Goal: Task Accomplishment & Management: Manage account settings

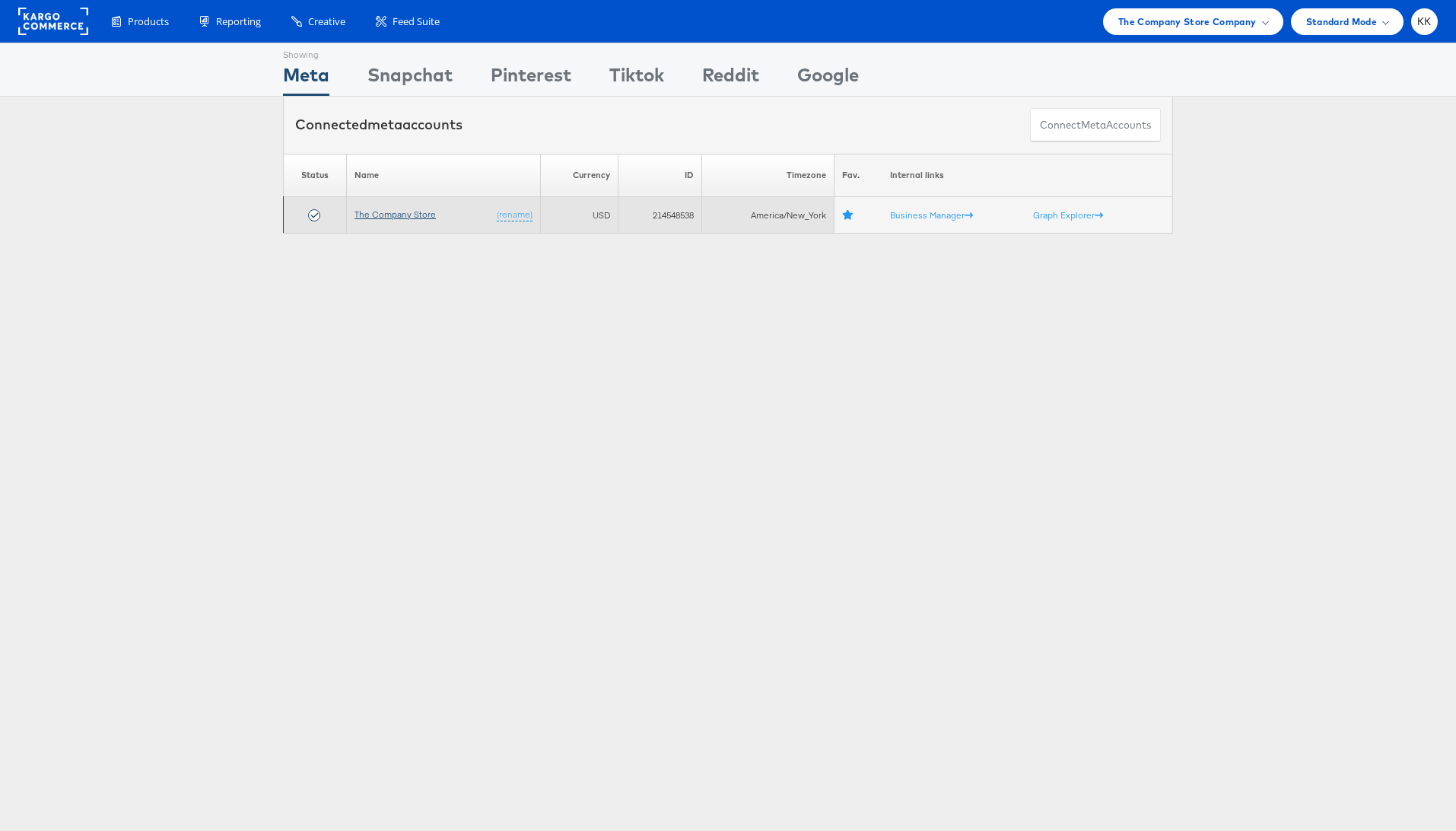
click at [387, 213] on link "The Company Store" at bounding box center [395, 213] width 81 height 11
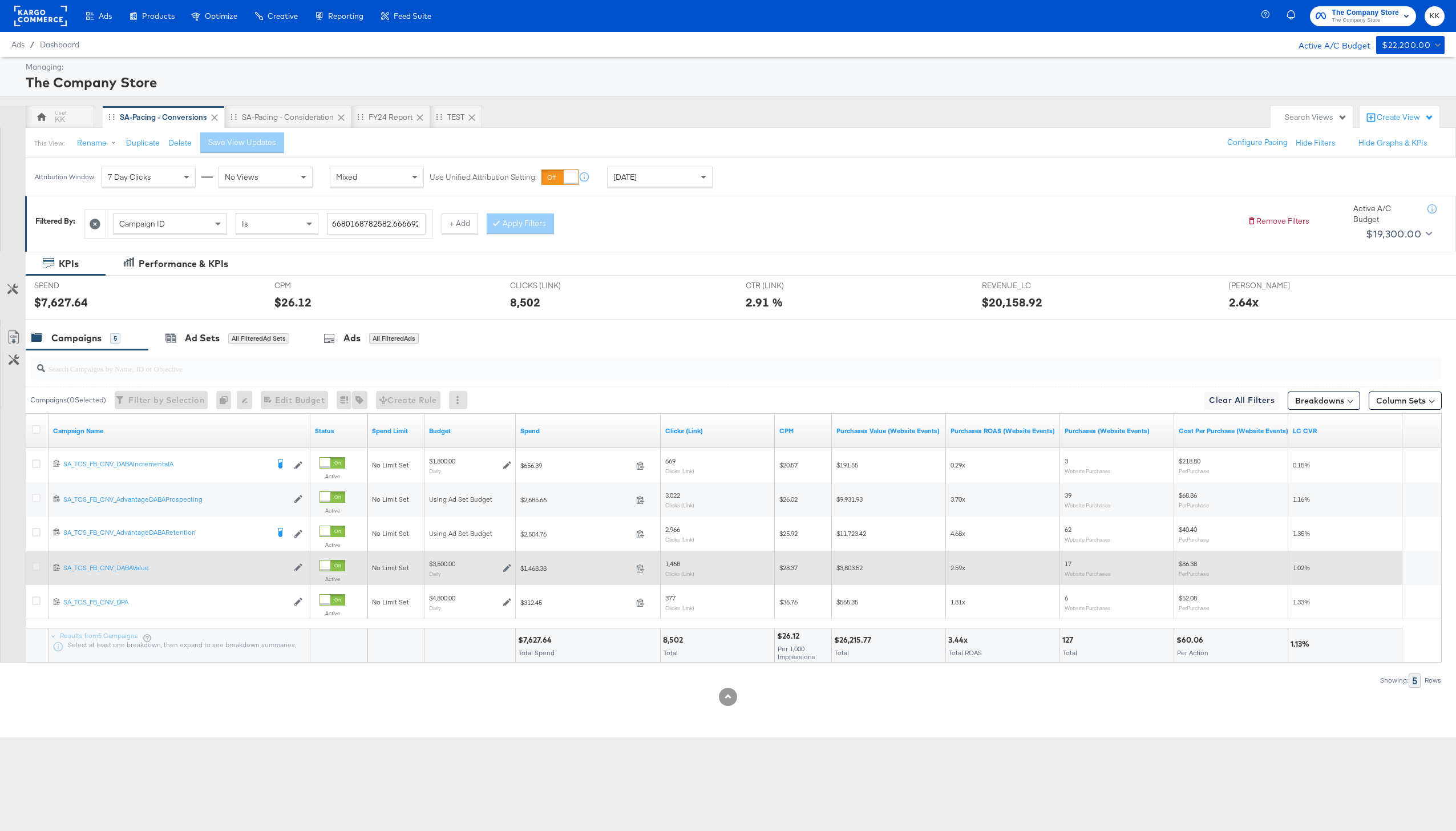
click at [37, 566] on icon at bounding box center [36, 566] width 8 height 8
click at [0, 0] on input "checkbox" at bounding box center [0, 0] width 0 height 0
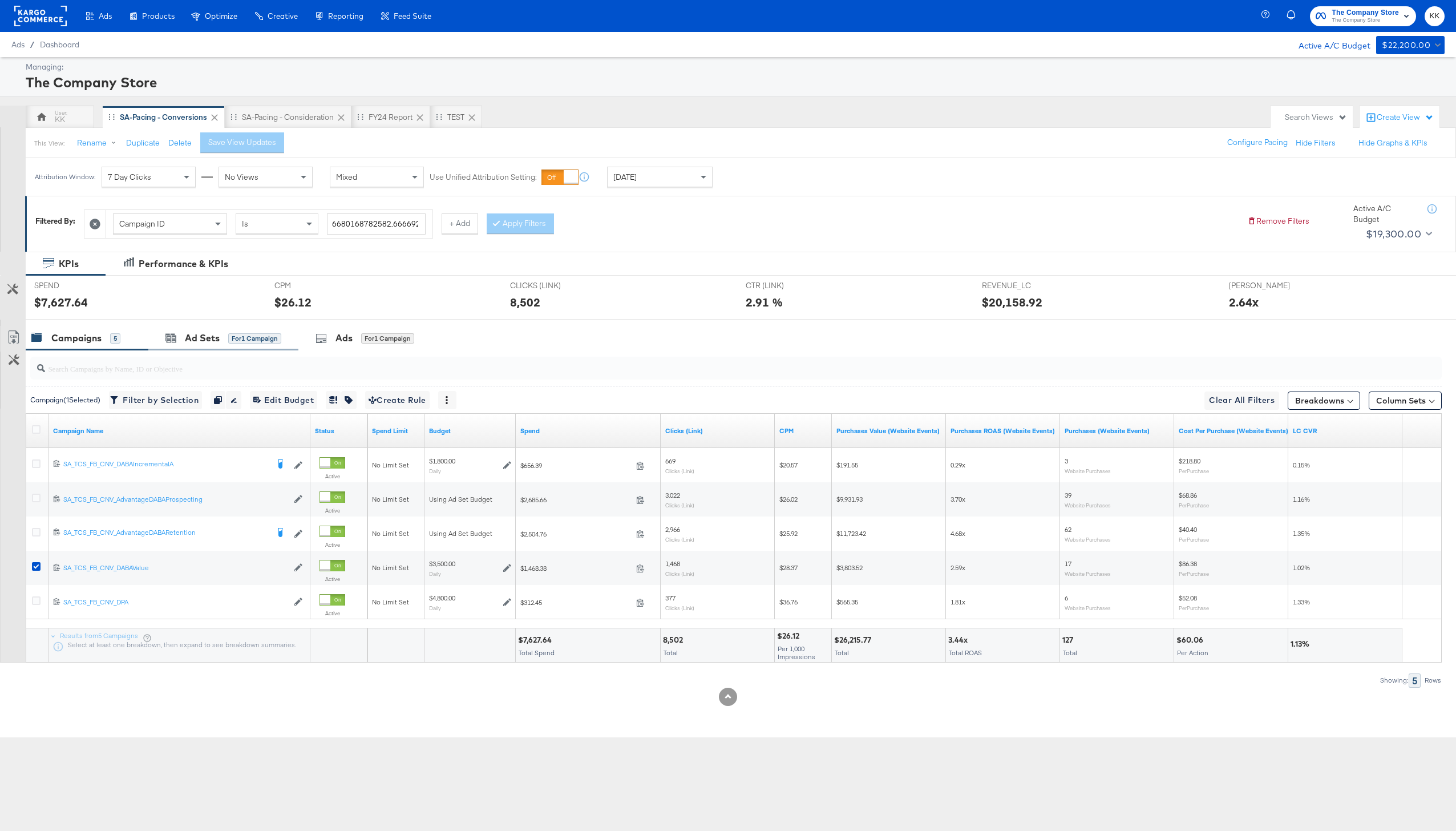
click at [187, 347] on div "Ad Sets for 1 Campaign" at bounding box center [223, 338] width 150 height 25
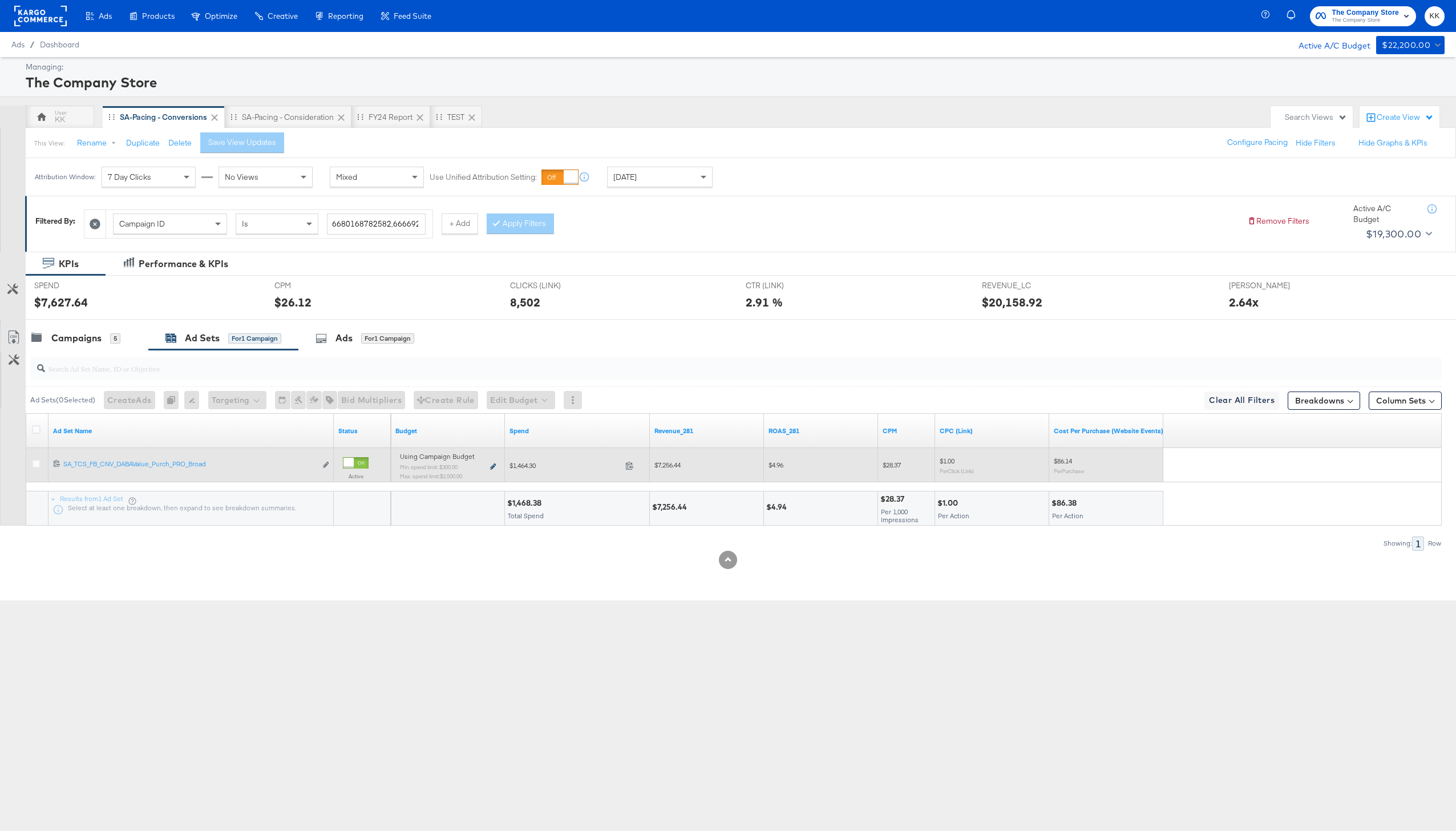
click at [494, 467] on icon at bounding box center [493, 466] width 6 height 6
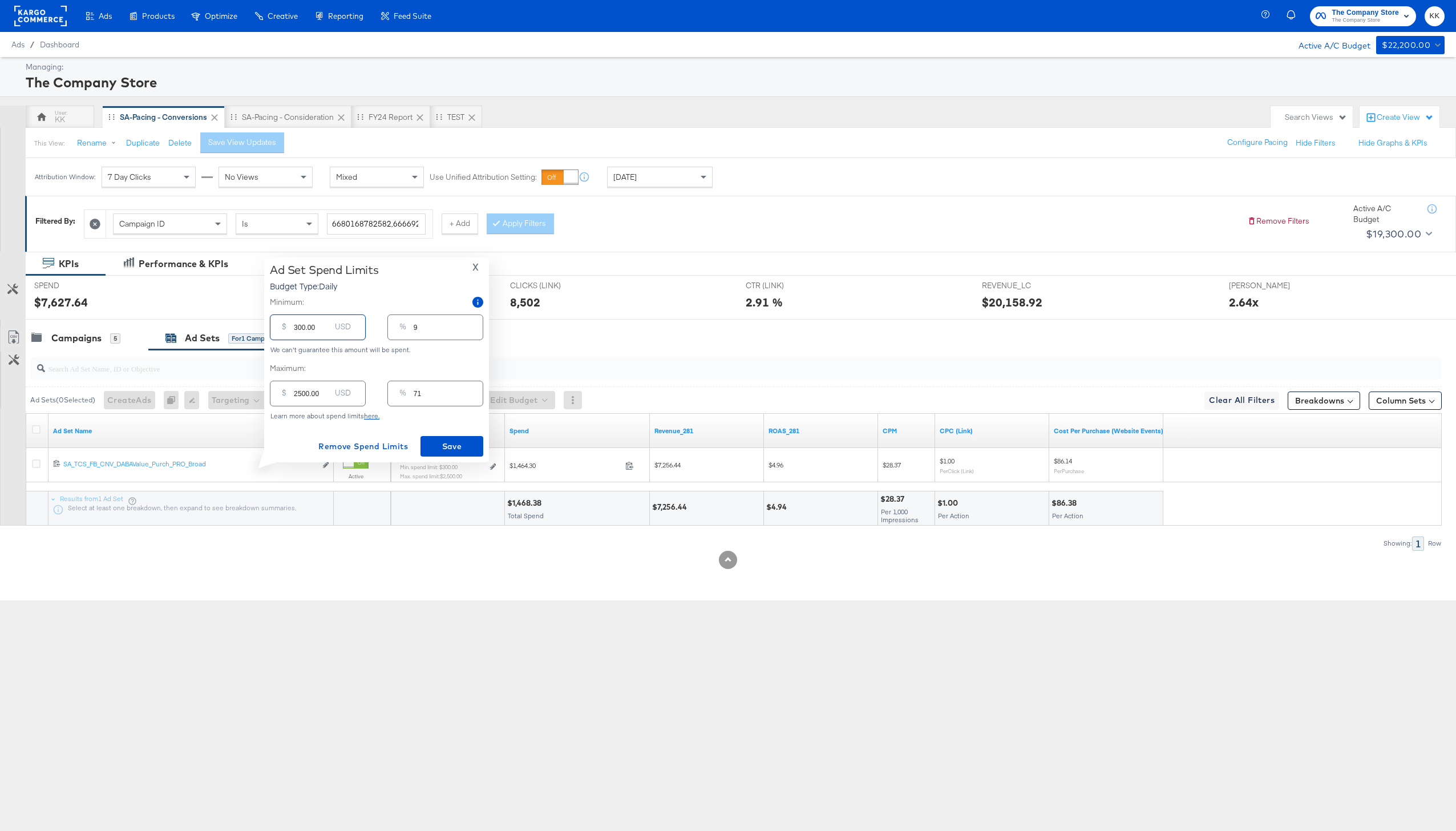
click at [295, 331] on input "300.00" at bounding box center [312, 322] width 36 height 25
type input "1300.00"
type input "37"
type input "1300.00"
drag, startPoint x: 302, startPoint y: 396, endPoint x: 288, endPoint y: 396, distance: 14.0
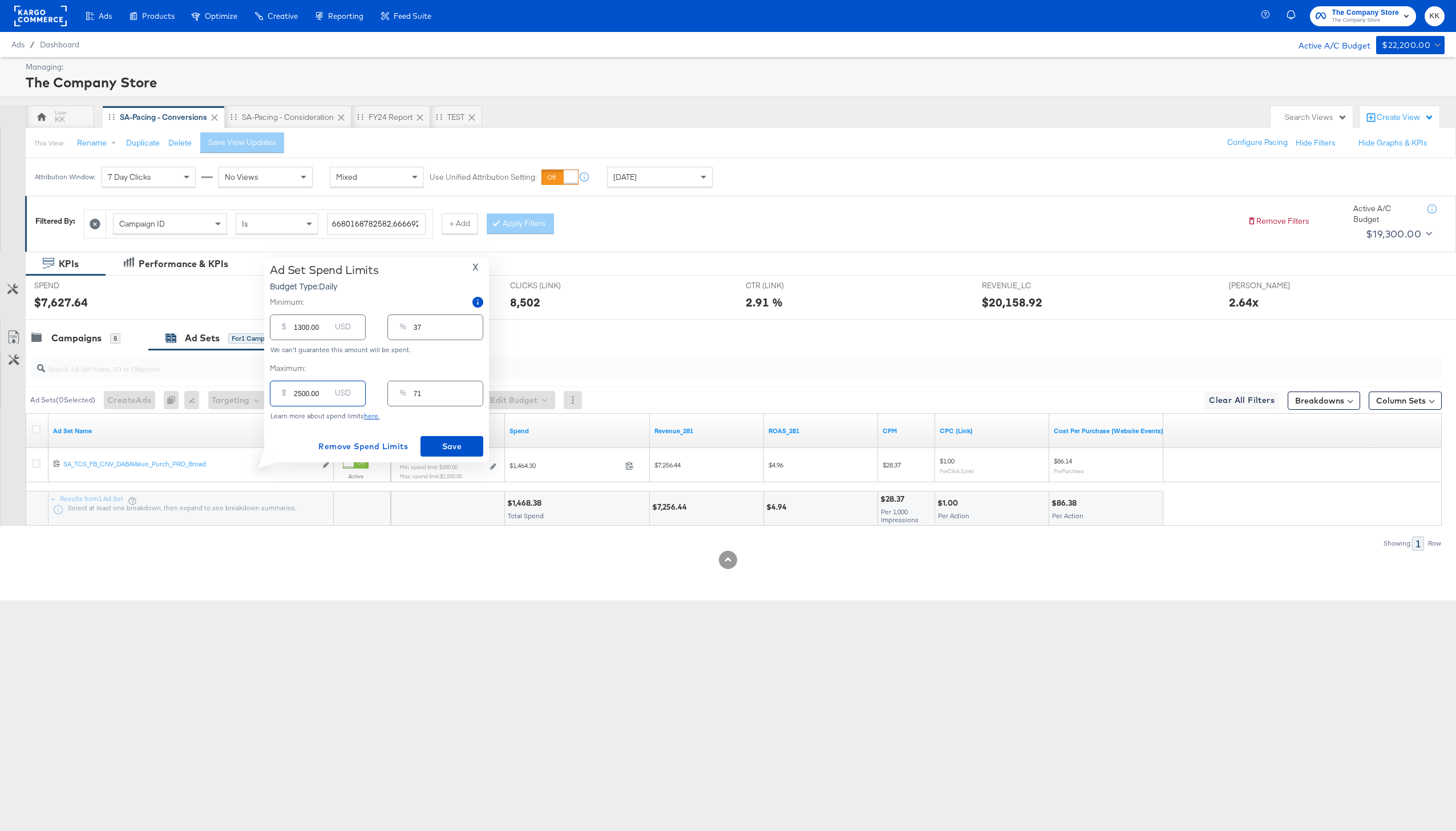
click at [288, 396] on div "$ 2500.00 USD" at bounding box center [317, 393] width 96 height 25
type input "300.00"
type input "9"
type input "3000.00"
type input "86"
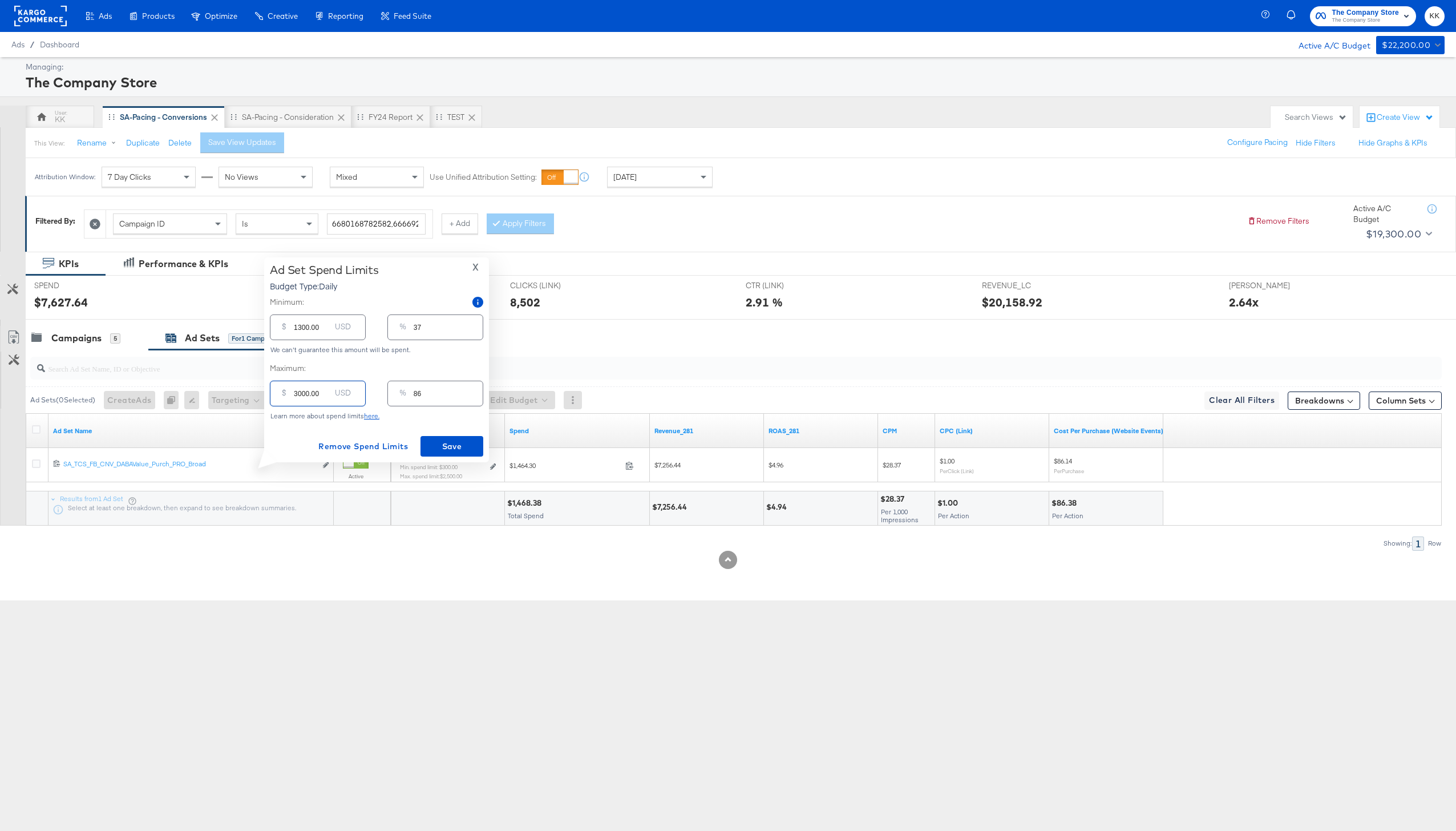
type input "3000.00"
click at [300, 329] on input "1300.00" at bounding box center [312, 322] width 36 height 25
type input "100.00"
type input "3"
type input "1000.00"
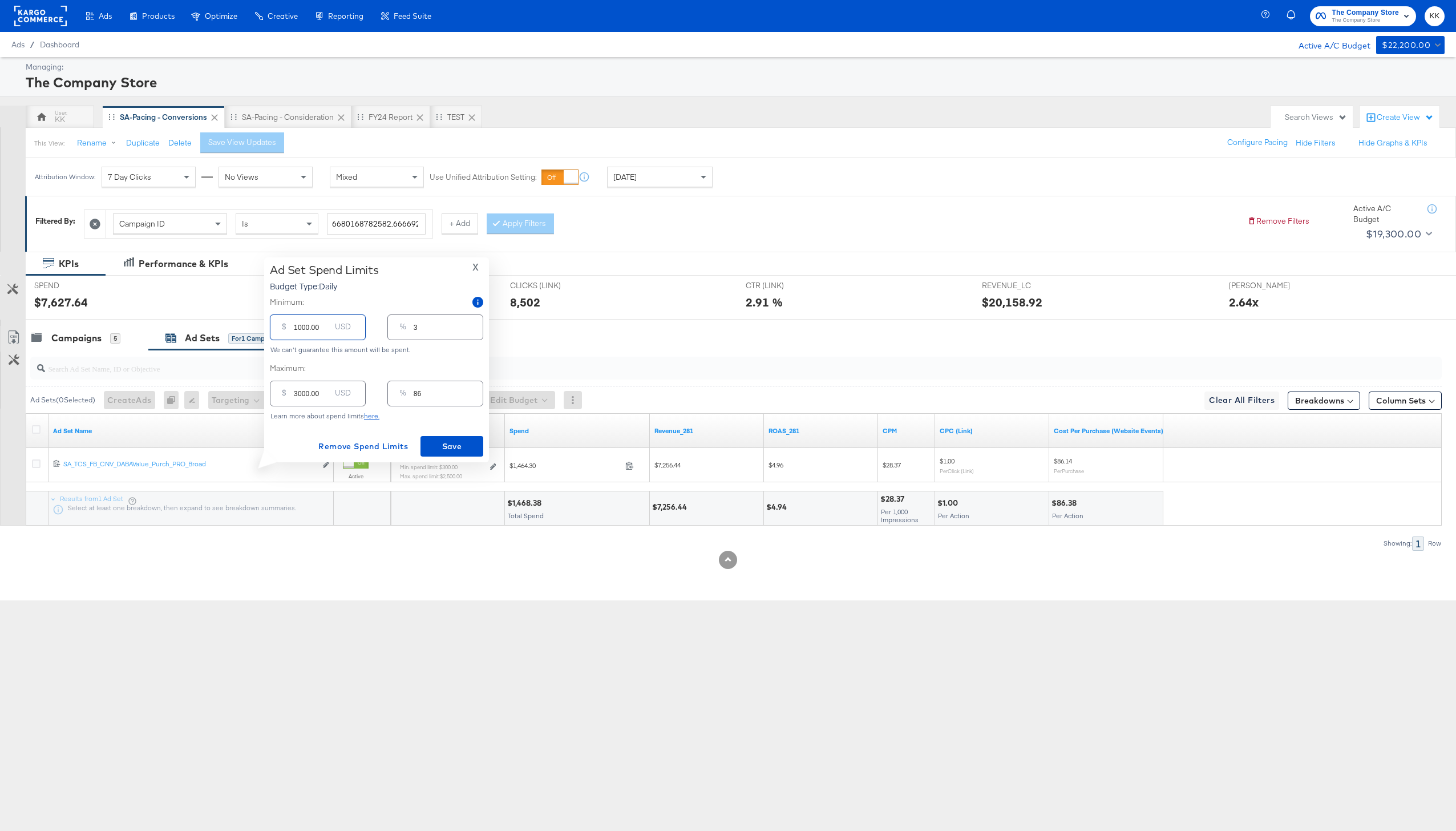
type input "29"
type input "1000.00"
click at [467, 446] on span "Save" at bounding box center [452, 446] width 54 height 14
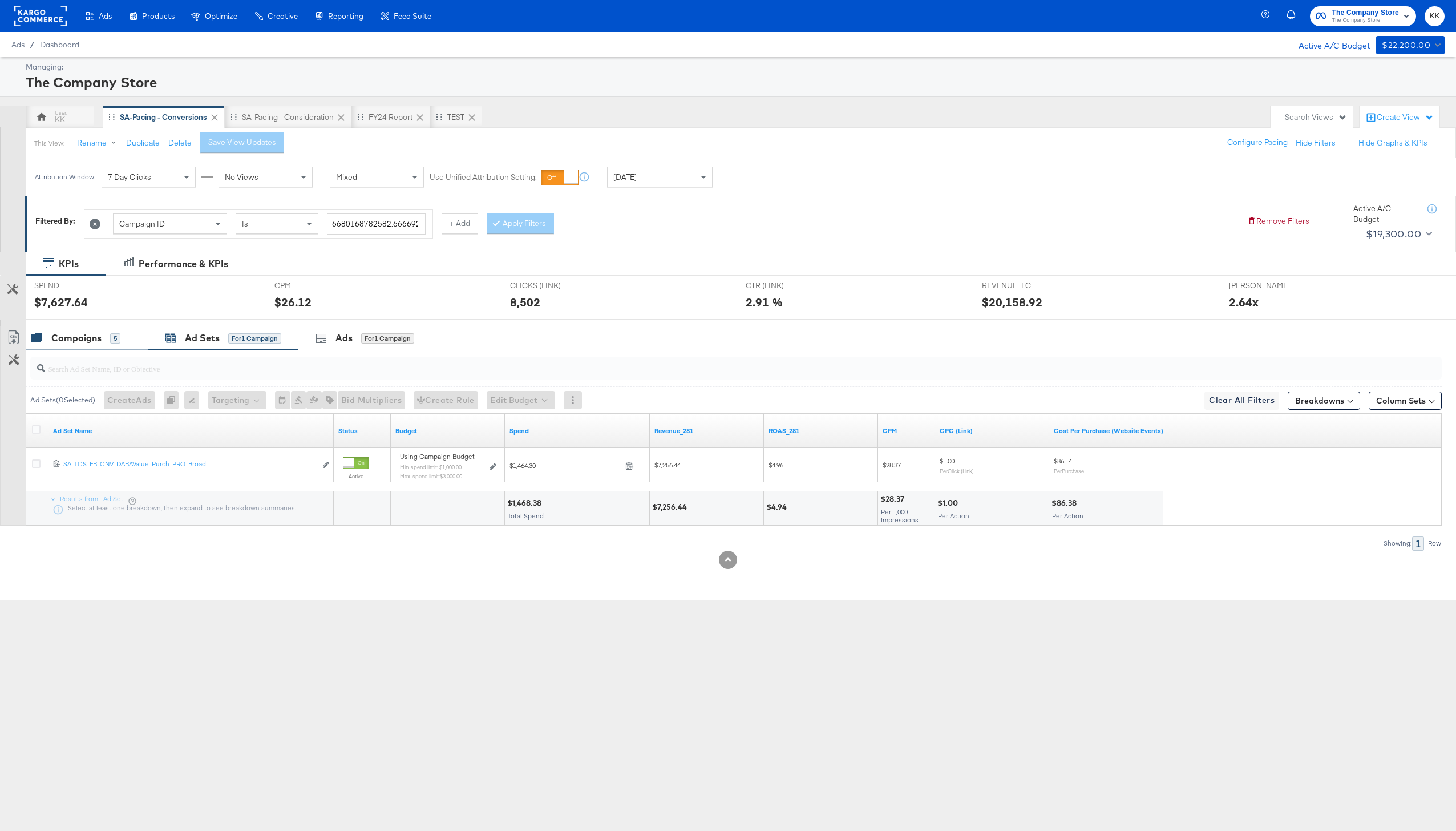
click at [92, 334] on div "Campaigns" at bounding box center [76, 338] width 50 height 13
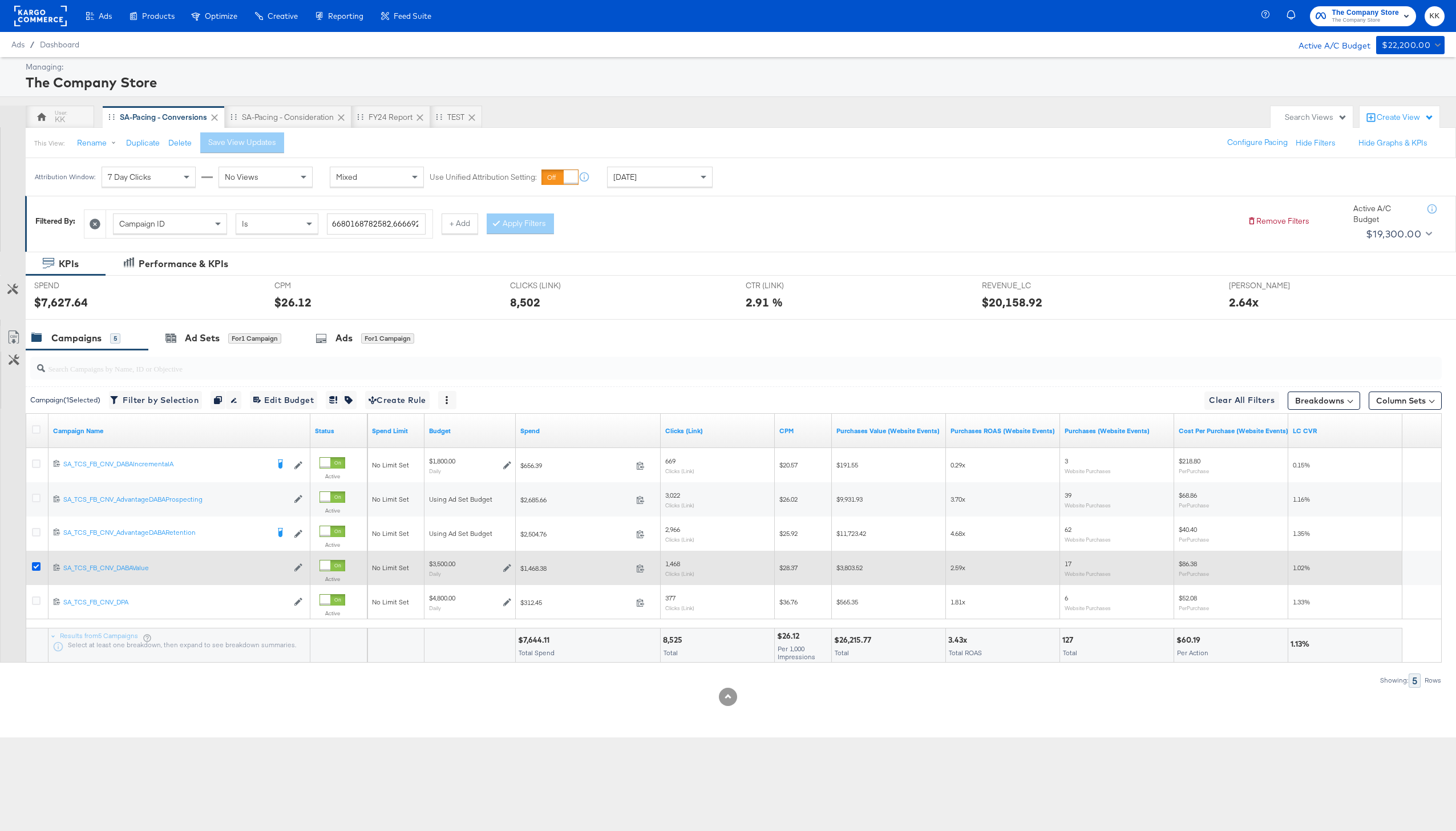
click at [39, 566] on icon at bounding box center [36, 566] width 8 height 8
click at [0, 0] on input "checkbox" at bounding box center [0, 0] width 0 height 0
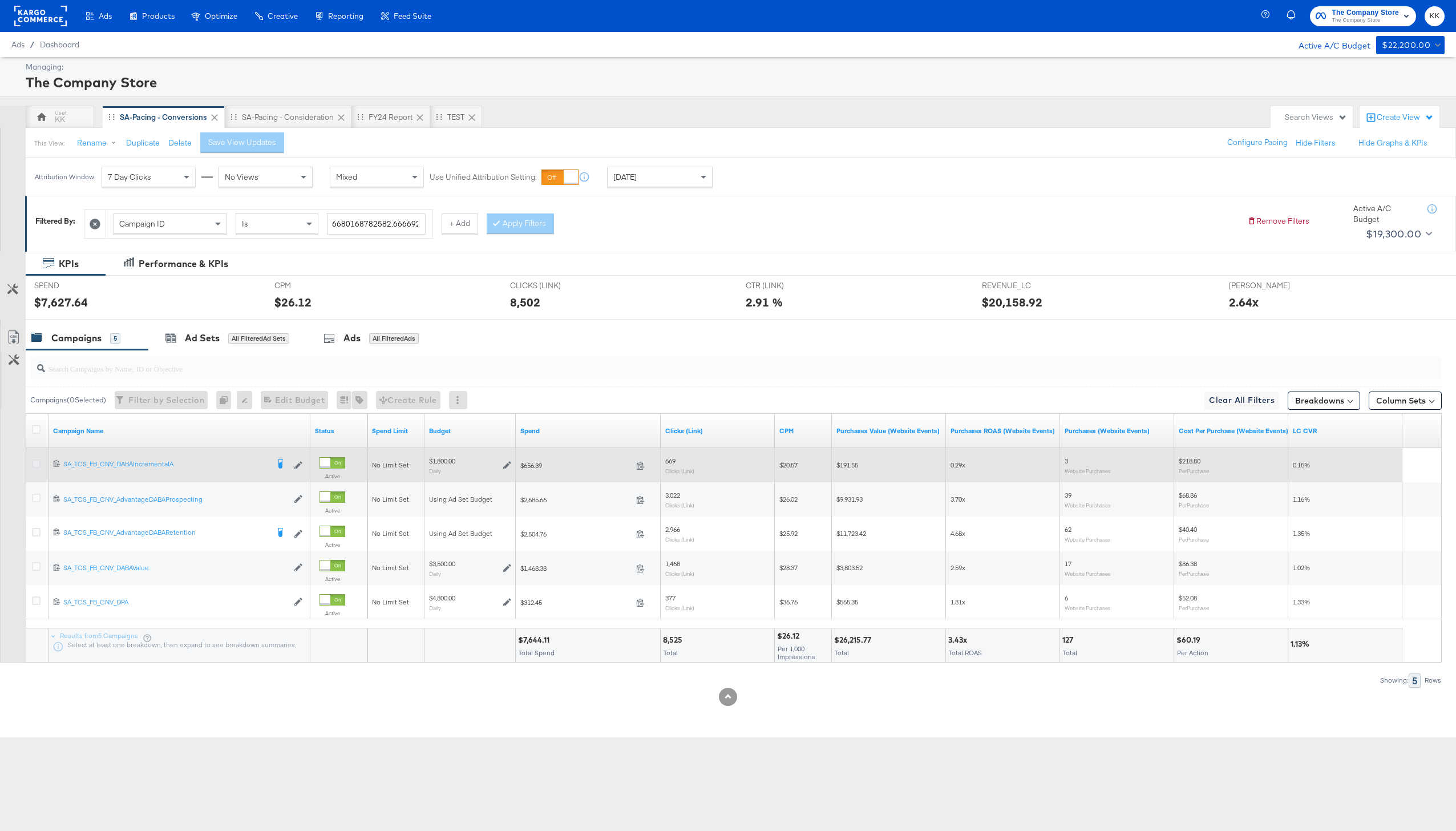
click at [38, 463] on icon at bounding box center [36, 463] width 8 height 8
click at [0, 0] on input "checkbox" at bounding box center [0, 0] width 0 height 0
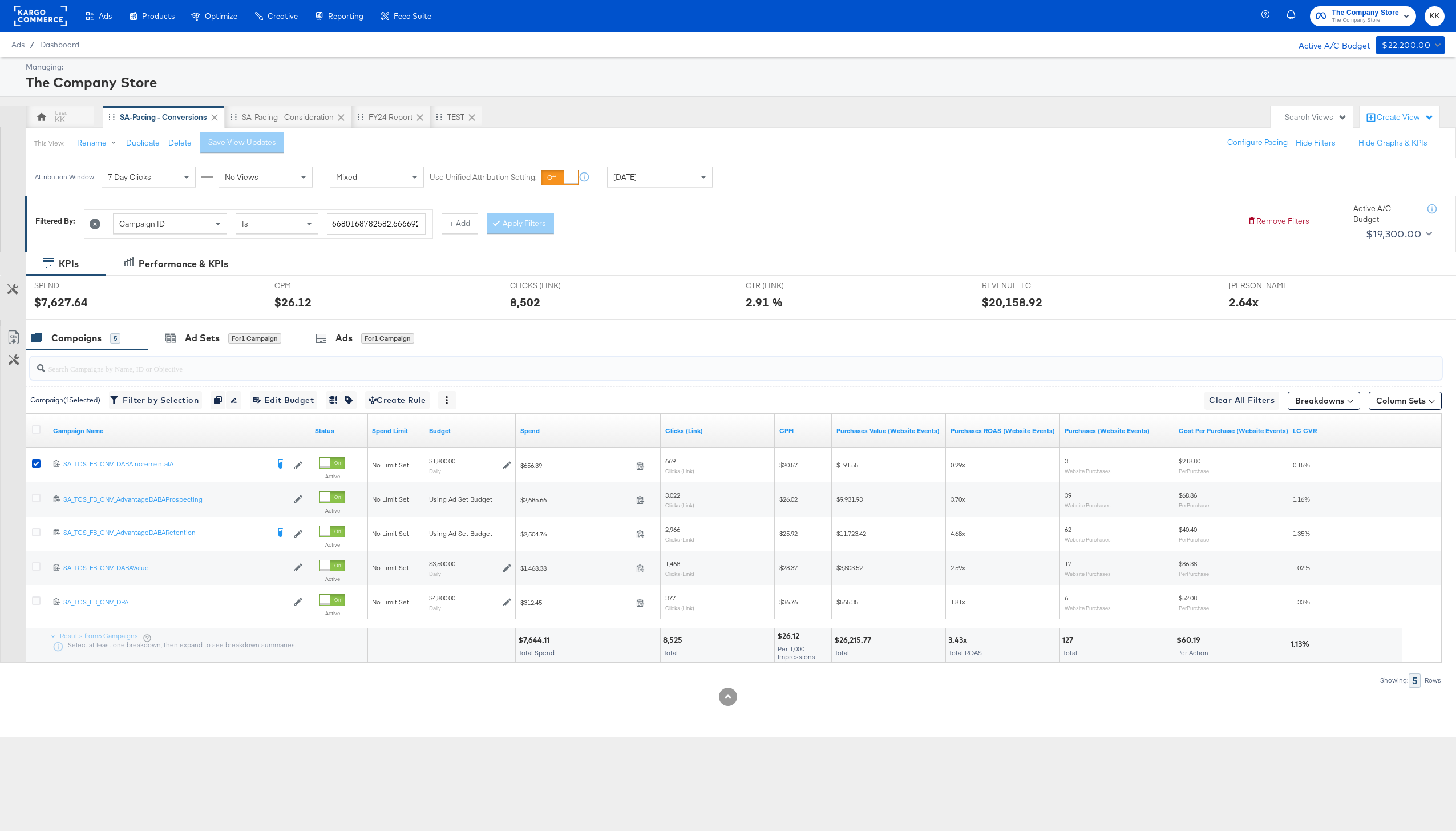
click at [170, 355] on input "search" at bounding box center [677, 364] width 1264 height 22
click at [213, 341] on div "Ad Sets" at bounding box center [202, 338] width 35 height 13
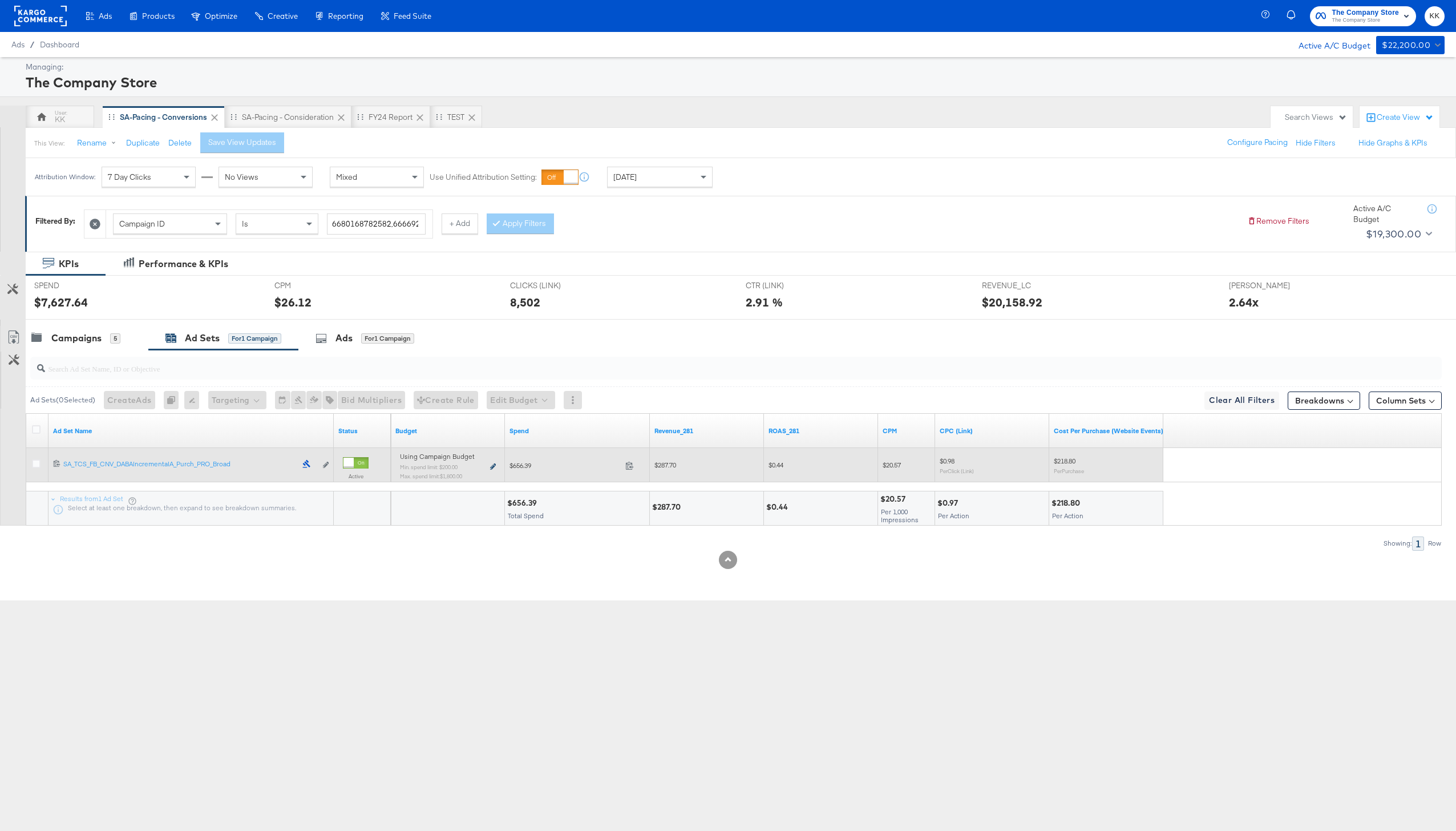
click at [495, 465] on icon at bounding box center [493, 466] width 6 height 6
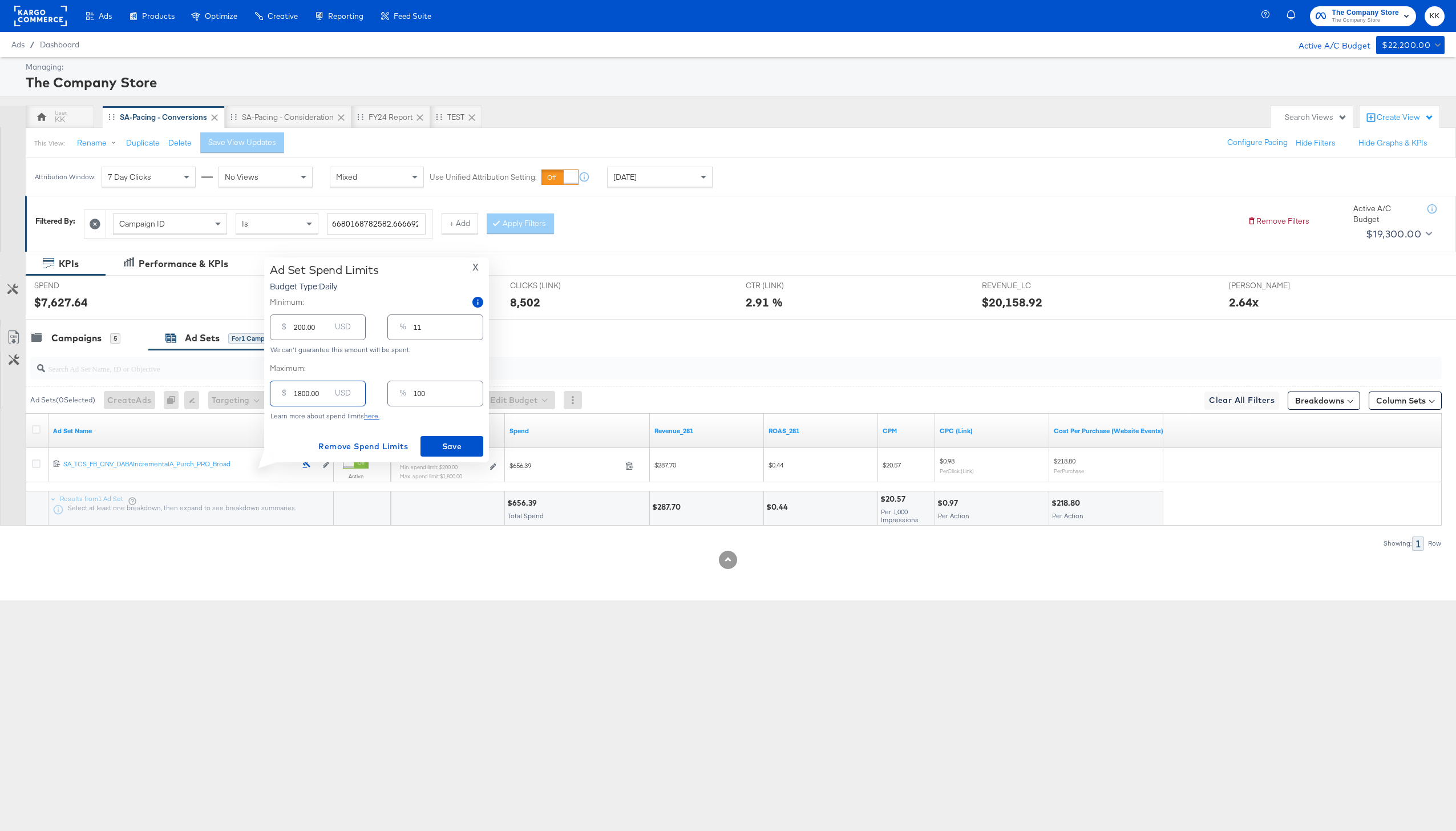
click at [303, 395] on input "1800.00" at bounding box center [312, 389] width 36 height 25
type input "180.00"
type input "10"
type input "10.00"
type input "1"
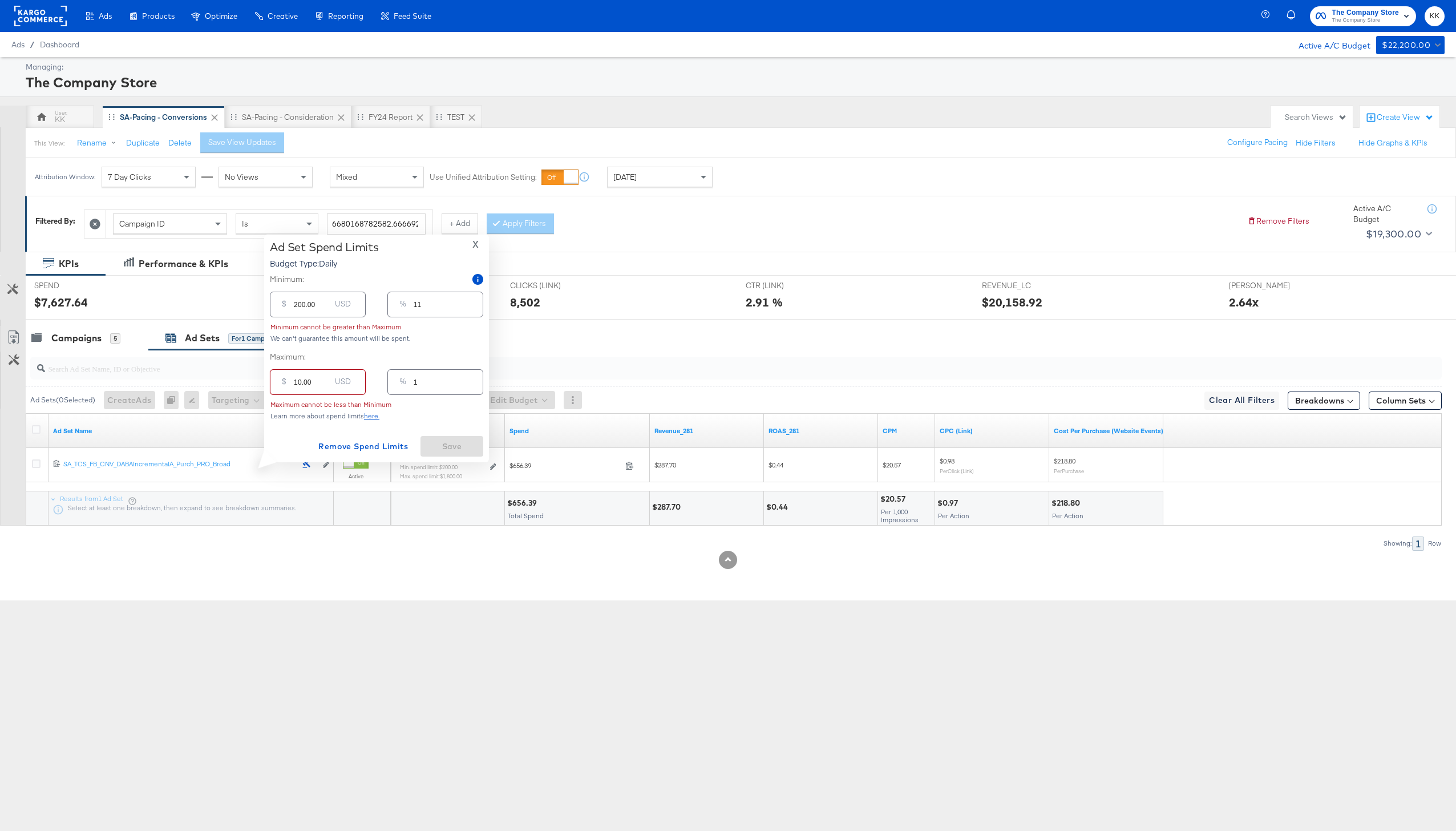
type input "130.00"
type input "7"
type input "1390.00"
type input "77"
click at [295, 324] on input "200.00" at bounding box center [312, 322] width 36 height 25
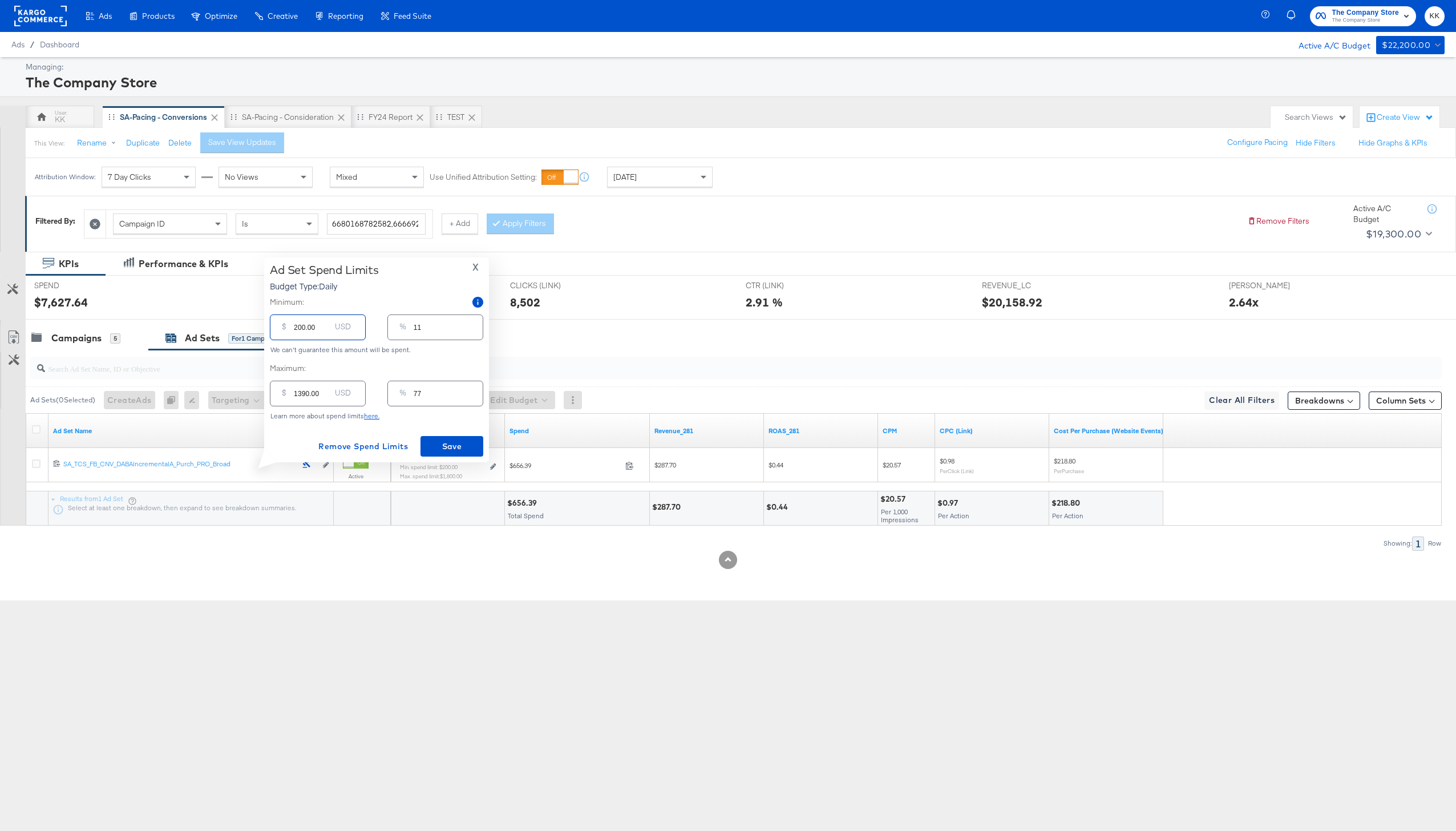
drag, startPoint x: 305, startPoint y: 395, endPoint x: 305, endPoint y: 424, distance: 29.0
click at [305, 395] on input "1390.00" at bounding box center [312, 389] width 36 height 25
type input "130.00"
type input "7"
type input "1300.00"
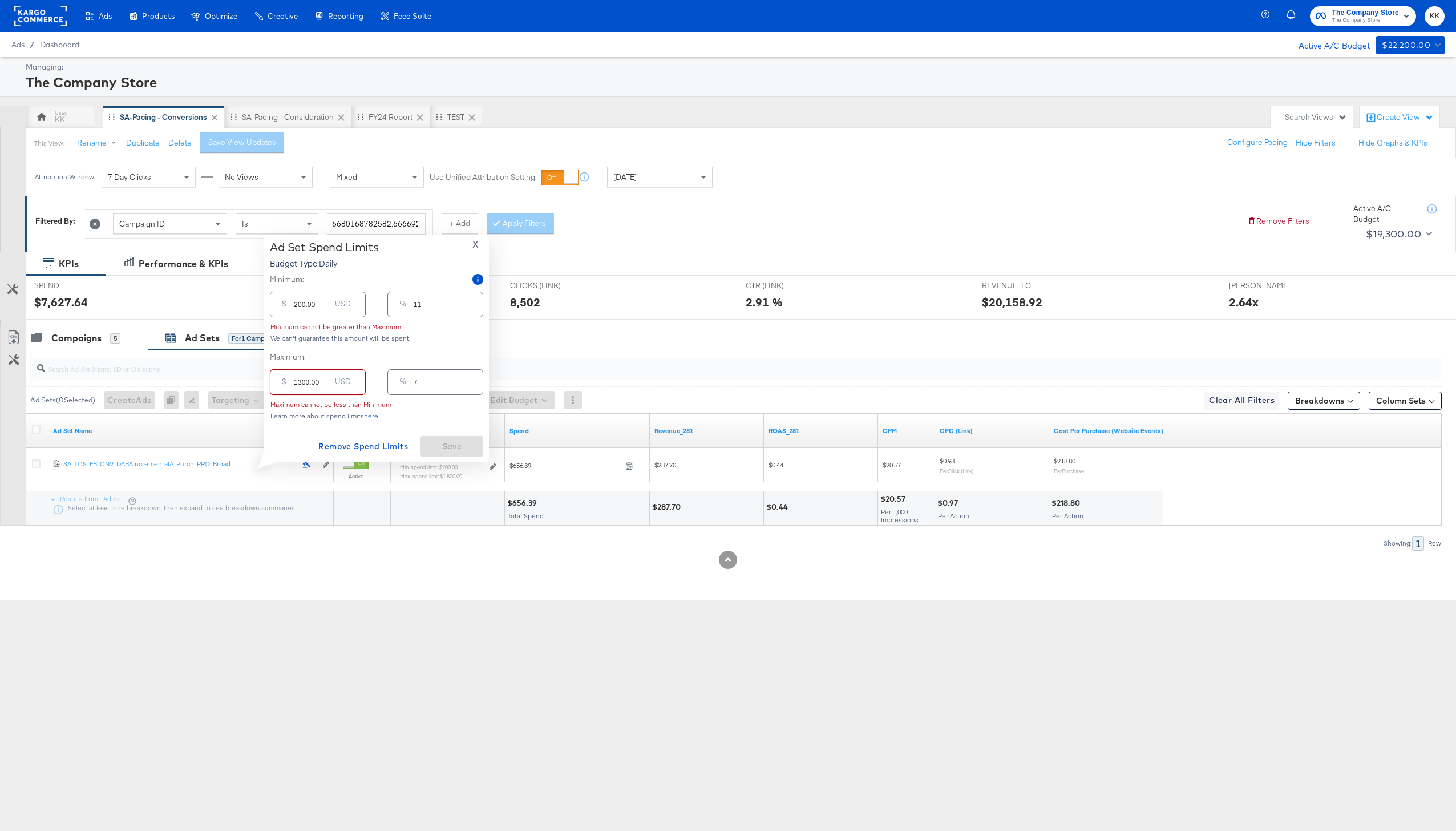
type input "72"
type input "1300.00"
click at [447, 446] on span "Save" at bounding box center [452, 446] width 54 height 14
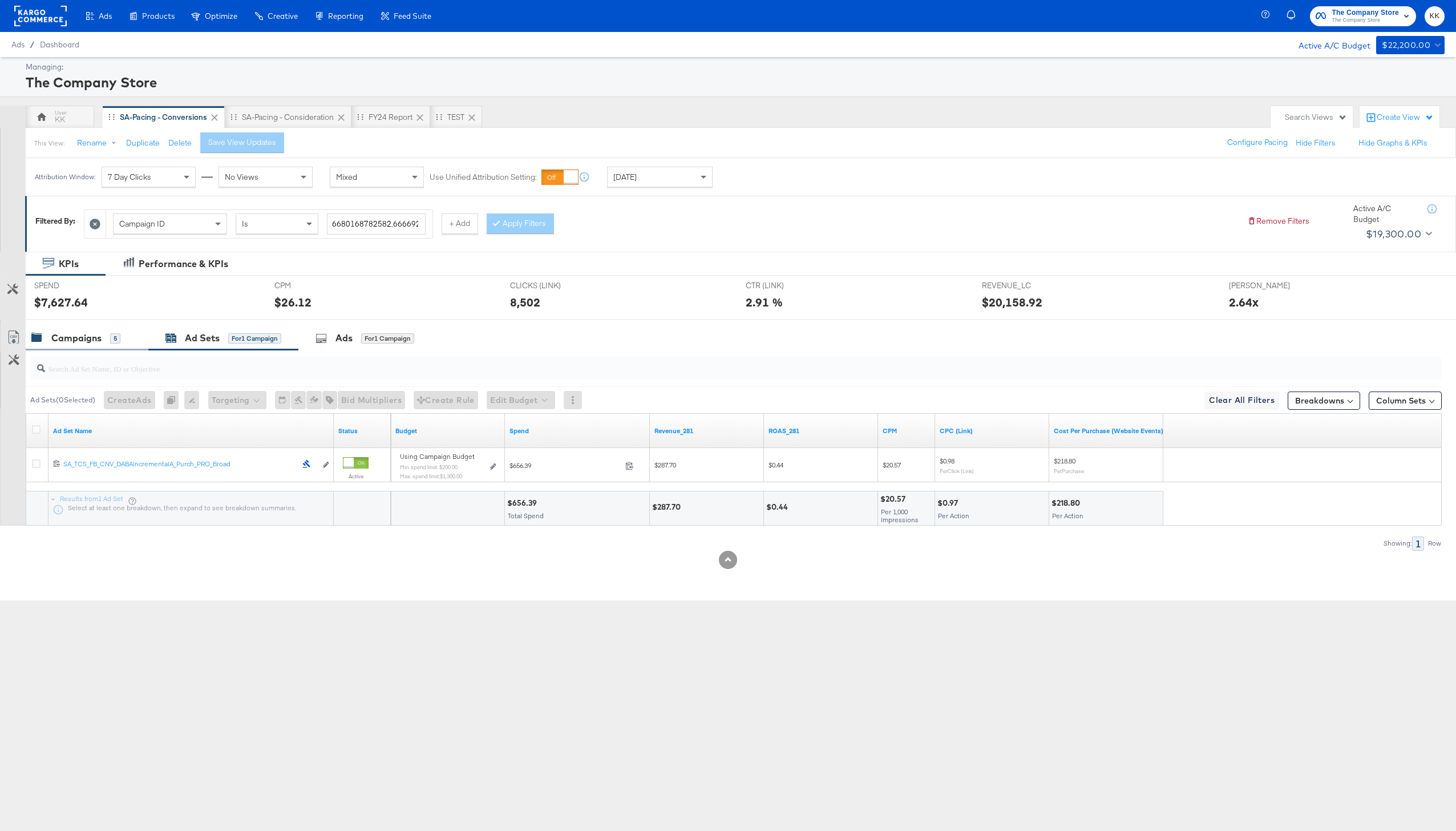
click at [68, 343] on div "Campaigns" at bounding box center [76, 338] width 50 height 13
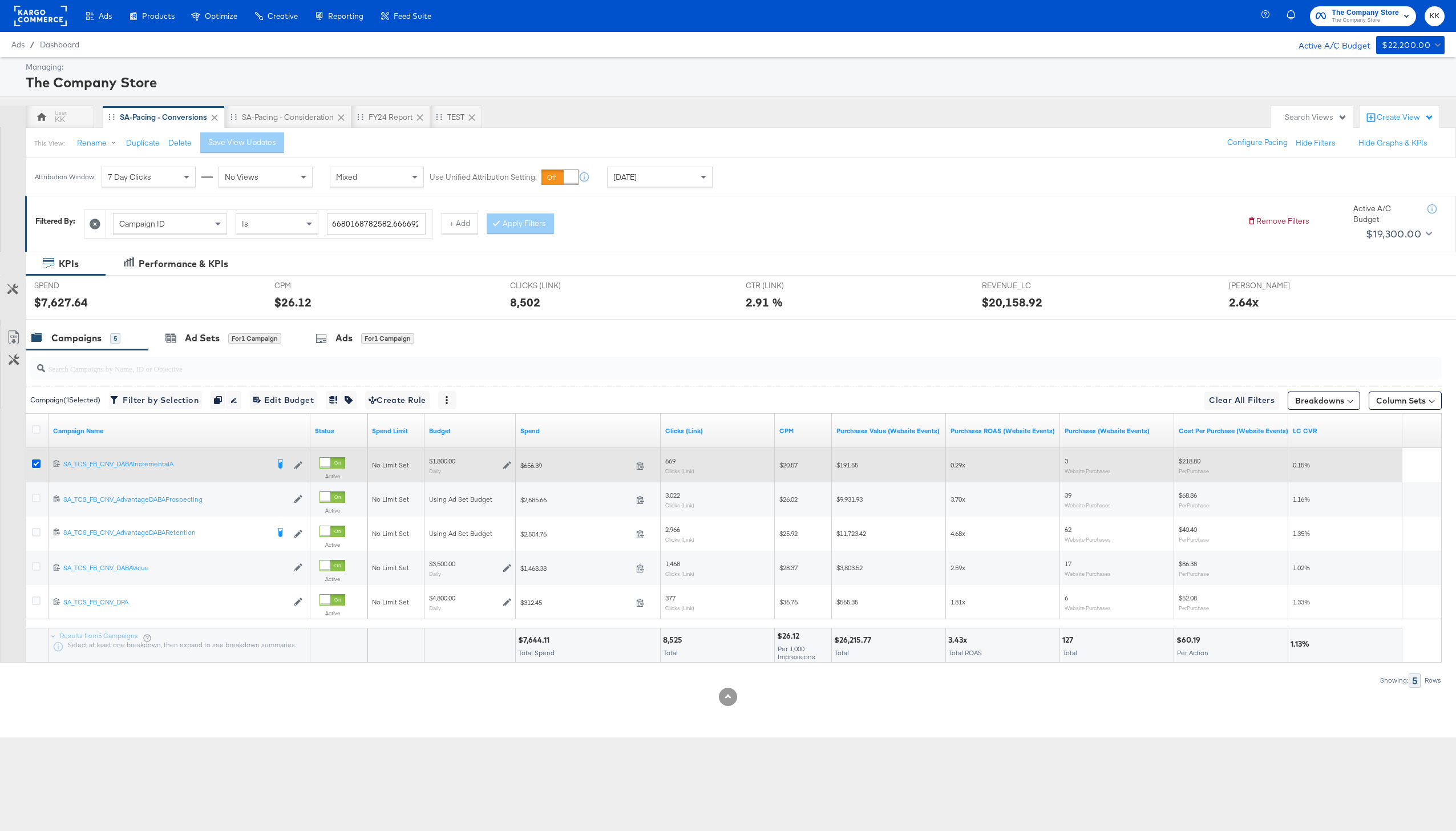
click at [37, 462] on icon at bounding box center [36, 463] width 8 height 8
click at [0, 0] on input "checkbox" at bounding box center [0, 0] width 0 height 0
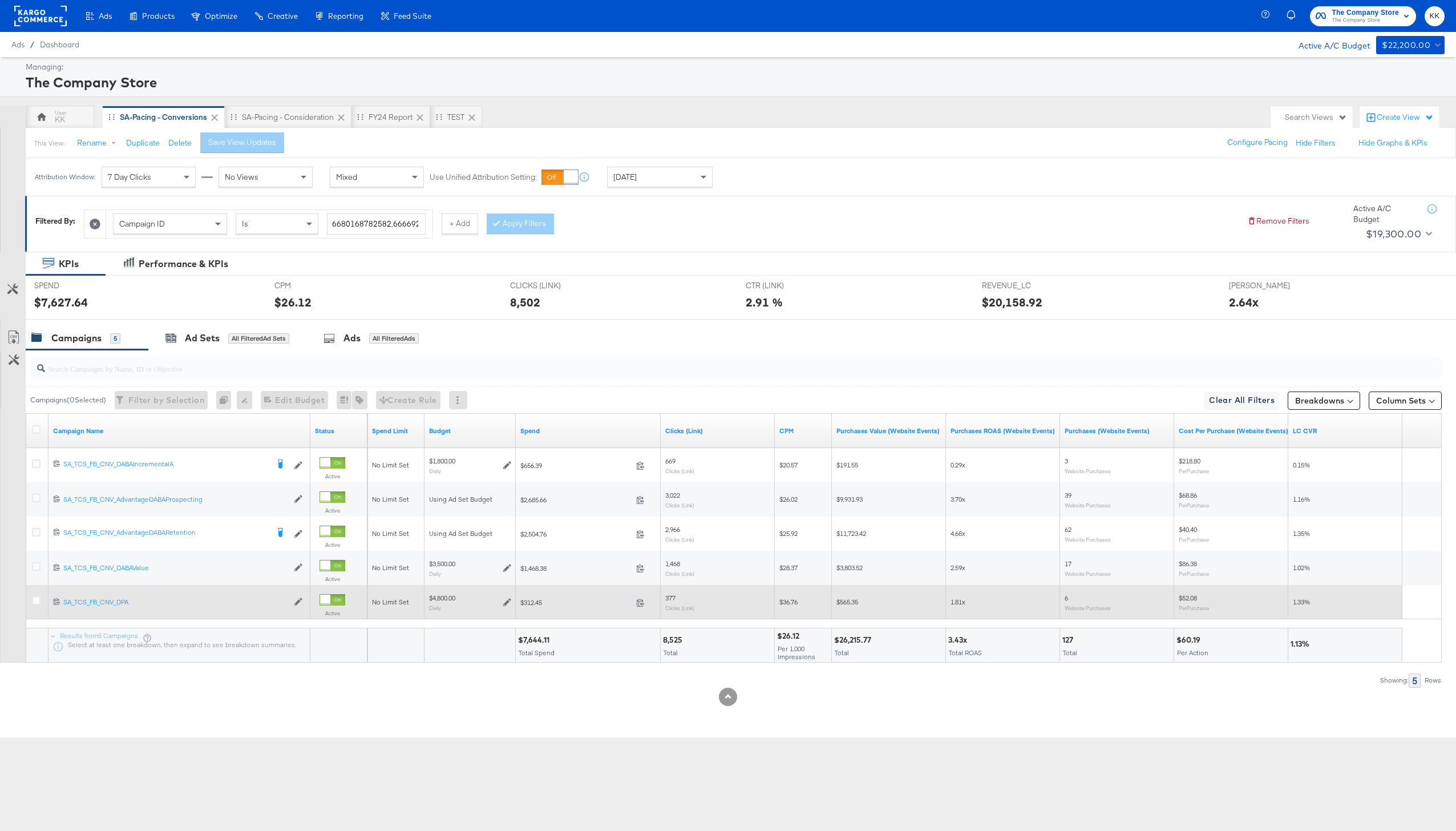
click at [37, 605] on div at bounding box center [38, 602] width 12 height 11
click at [35, 599] on icon at bounding box center [36, 600] width 8 height 8
click at [0, 0] on input "checkbox" at bounding box center [0, 0] width 0 height 0
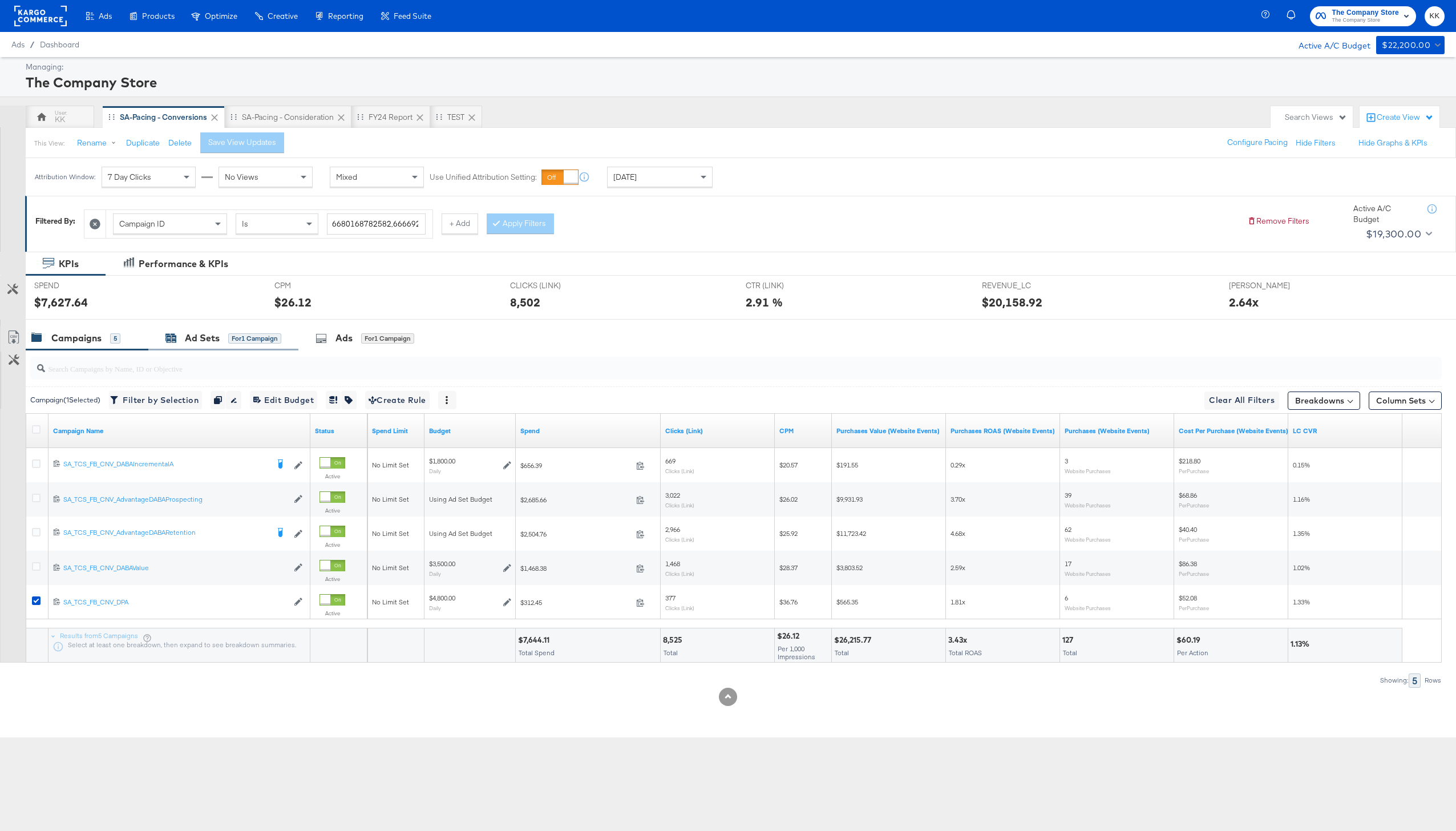
click at [168, 340] on icon at bounding box center [172, 340] width 10 height 7
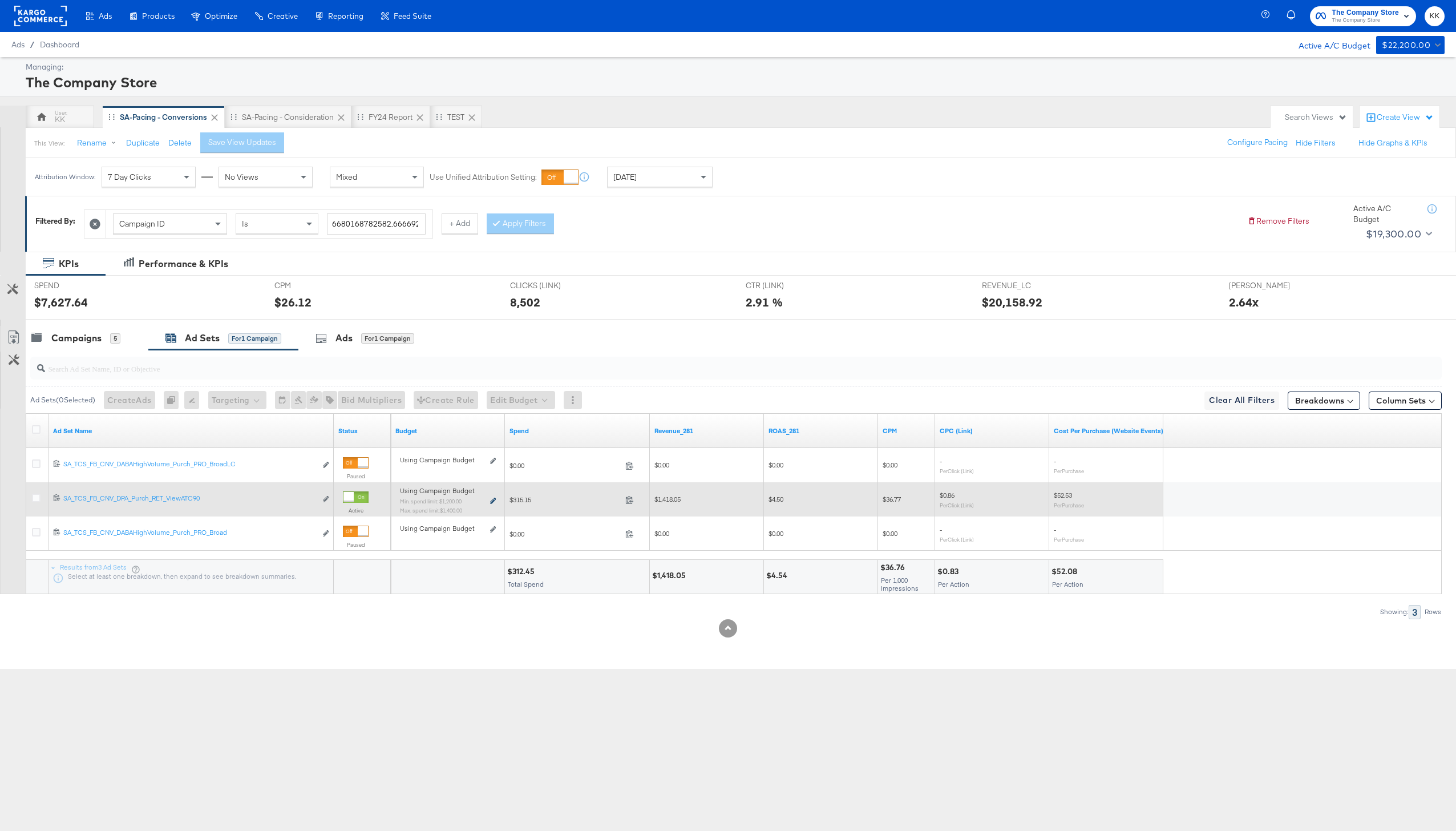
click at [490, 502] on icon at bounding box center [493, 500] width 6 height 6
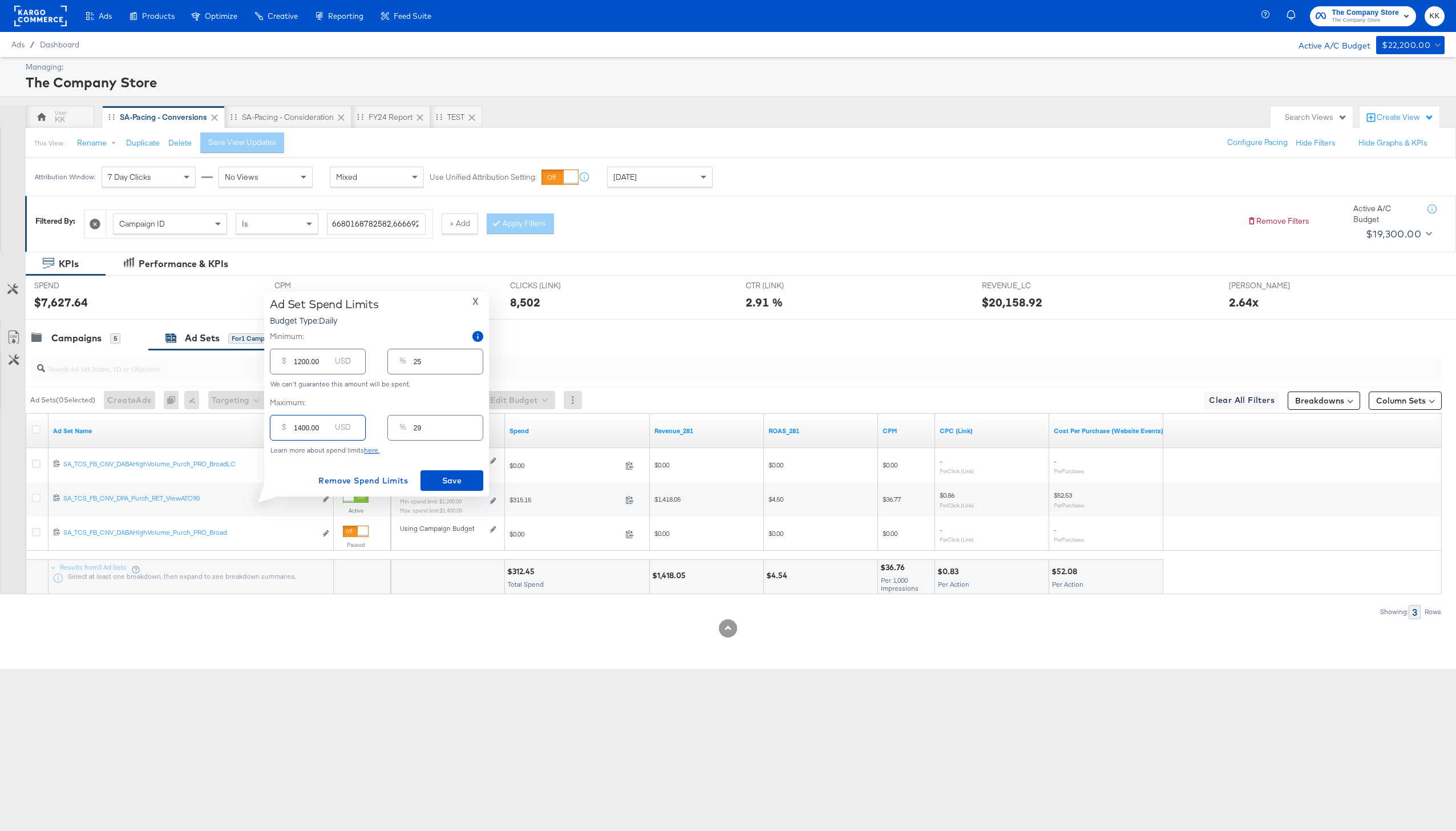
drag, startPoint x: 303, startPoint y: 429, endPoint x: 296, endPoint y: 429, distance: 7.0
click at [296, 429] on input "1400.00" at bounding box center [312, 423] width 36 height 25
type input "1200.00"
type input "25"
type input "12000.00"
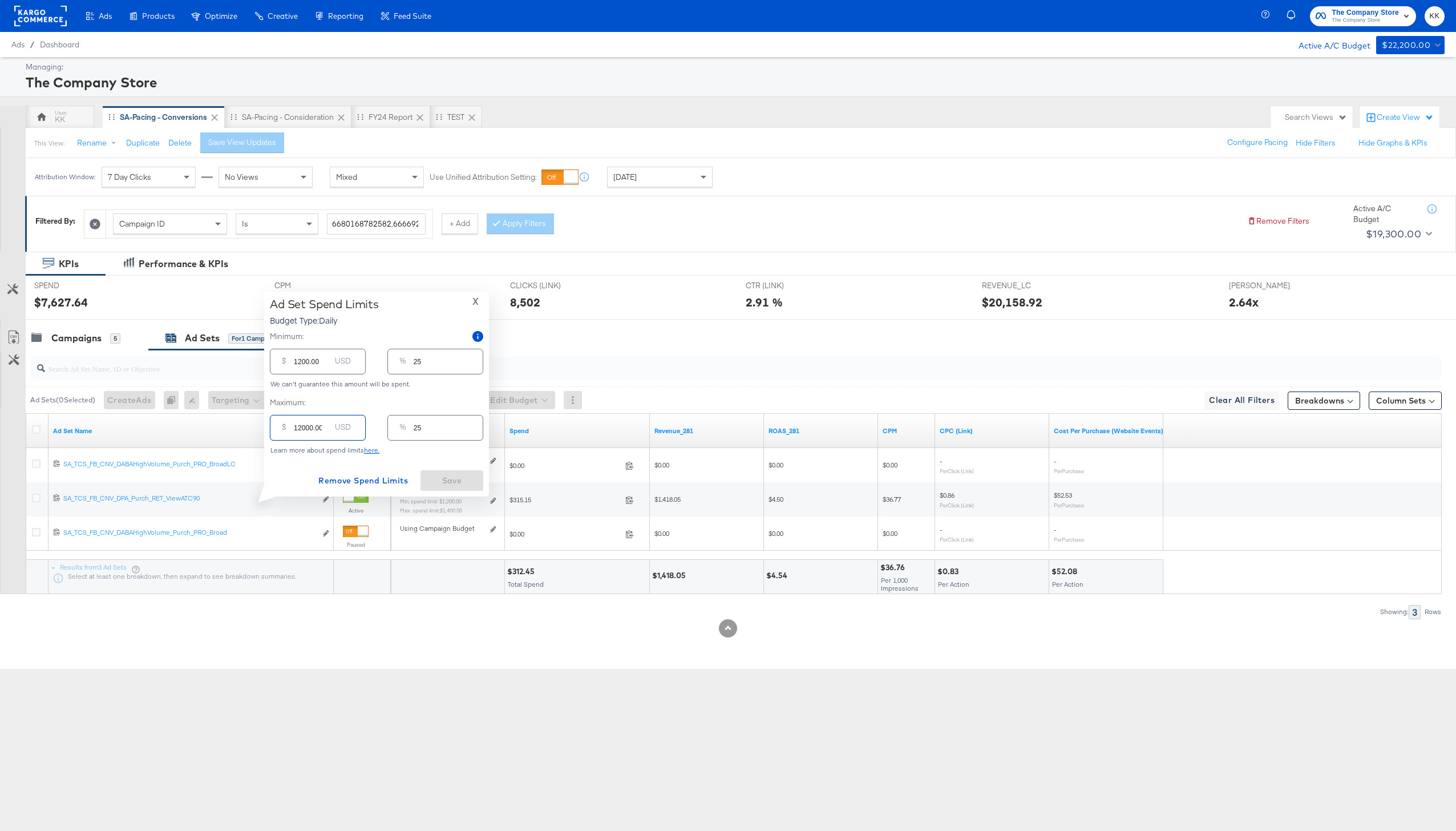
type input "250"
type input "1200.00"
type input "25"
type input "200.00"
type input "4"
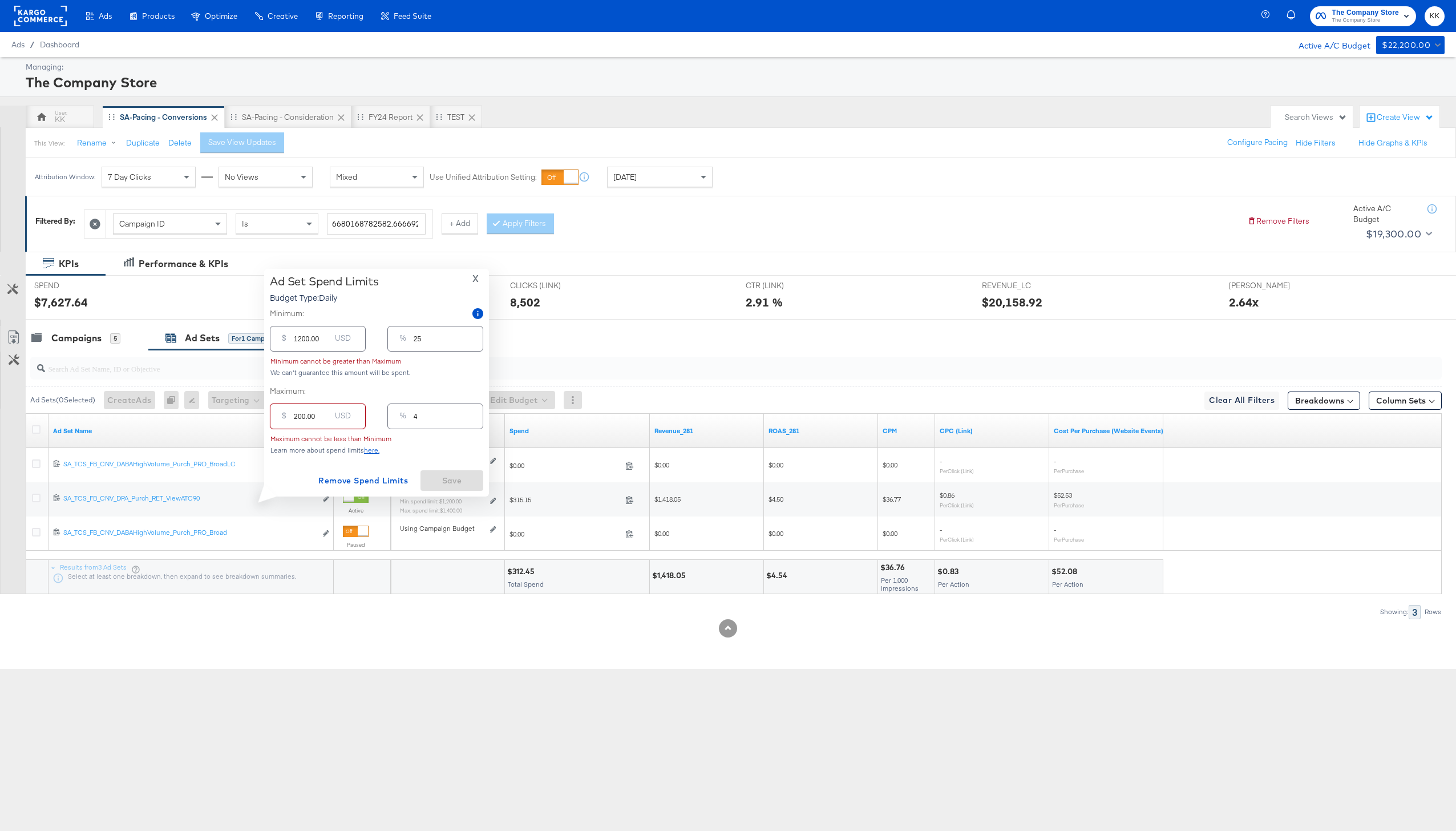
type input "2000.00"
type input "42"
type input "2000.00"
click at [301, 360] on input "1200.00" at bounding box center [312, 357] width 36 height 25
type input "100.00"
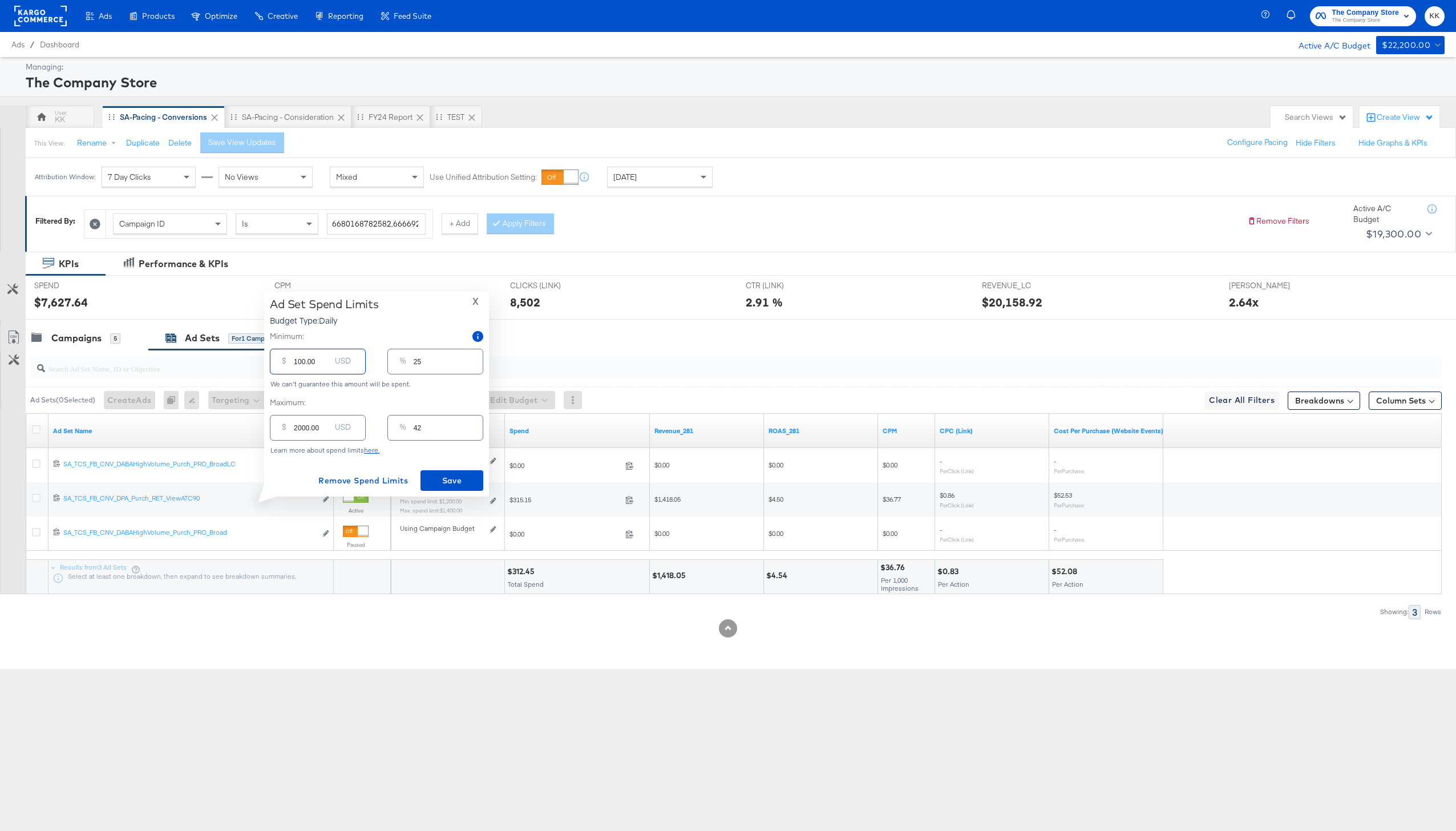
type input "2"
type input "1400.00"
type input "29"
type input "1400.00"
click at [445, 479] on span "Save" at bounding box center [452, 480] width 54 height 14
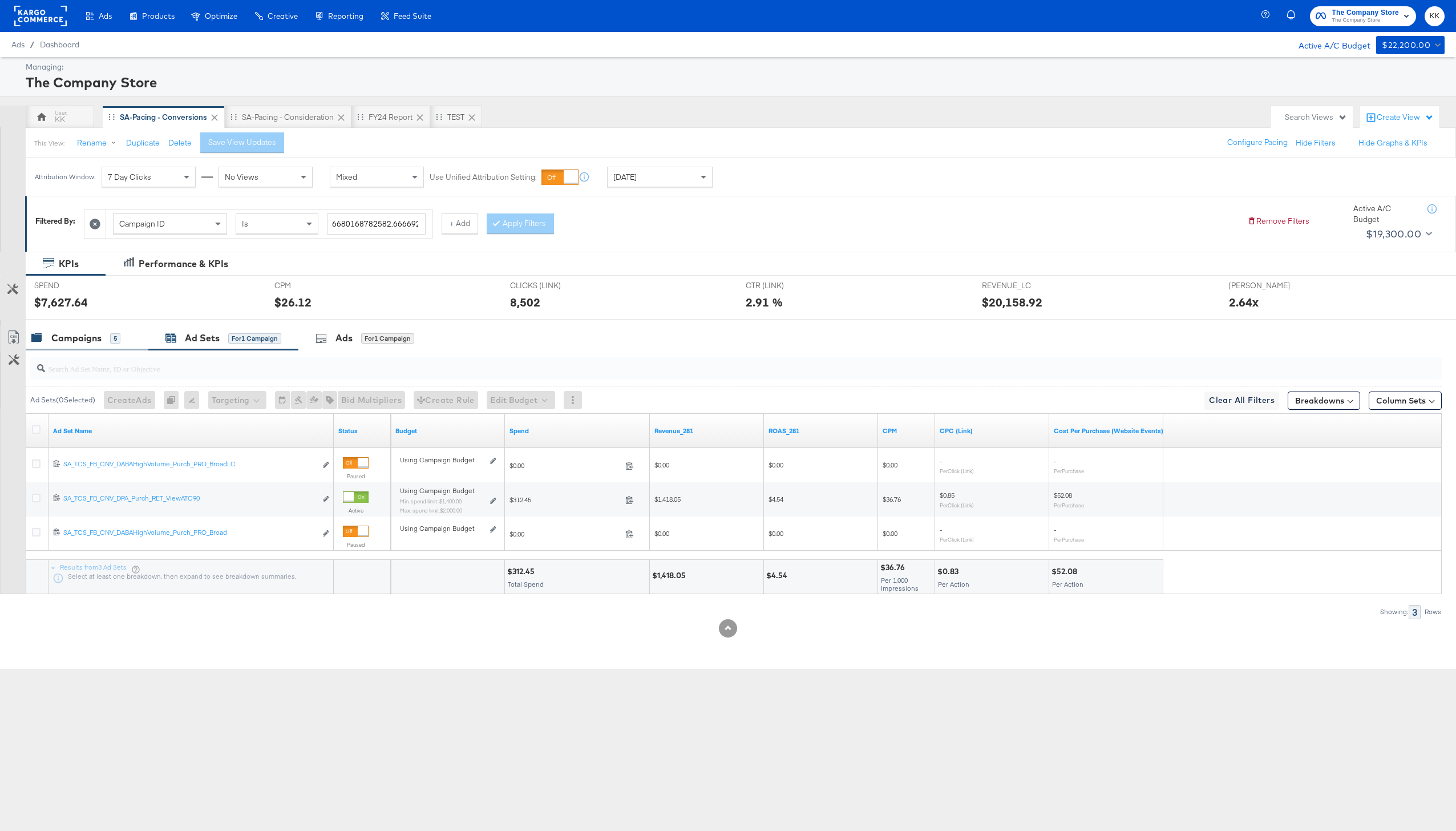
click at [103, 331] on div "Campaigns 5" at bounding box center [86, 338] width 123 height 25
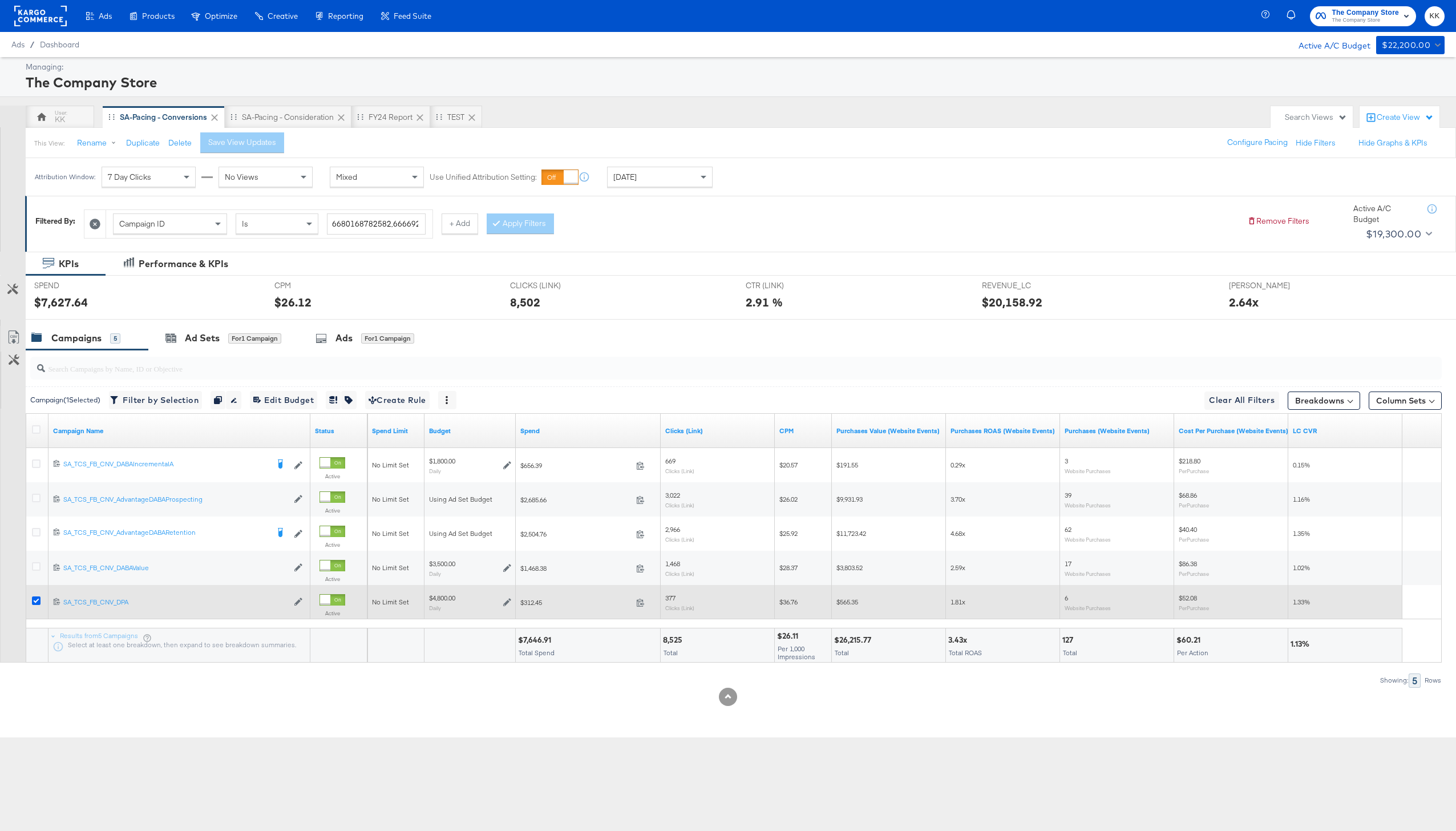
click at [36, 601] on icon at bounding box center [36, 600] width 8 height 8
click at [0, 0] on input "checkbox" at bounding box center [0, 0] width 0 height 0
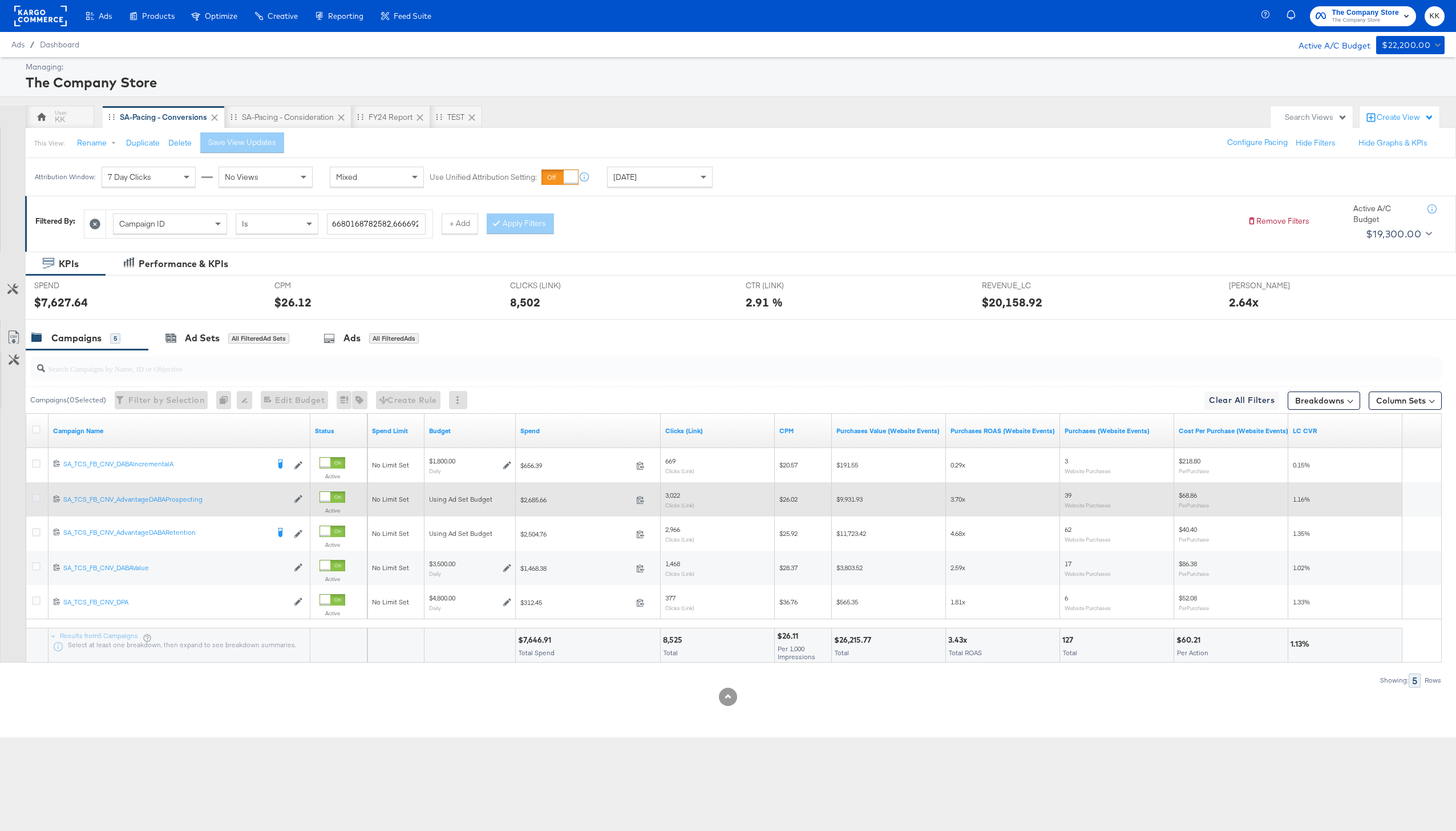
click at [33, 500] on icon at bounding box center [36, 497] width 8 height 8
click at [0, 0] on input "checkbox" at bounding box center [0, 0] width 0 height 0
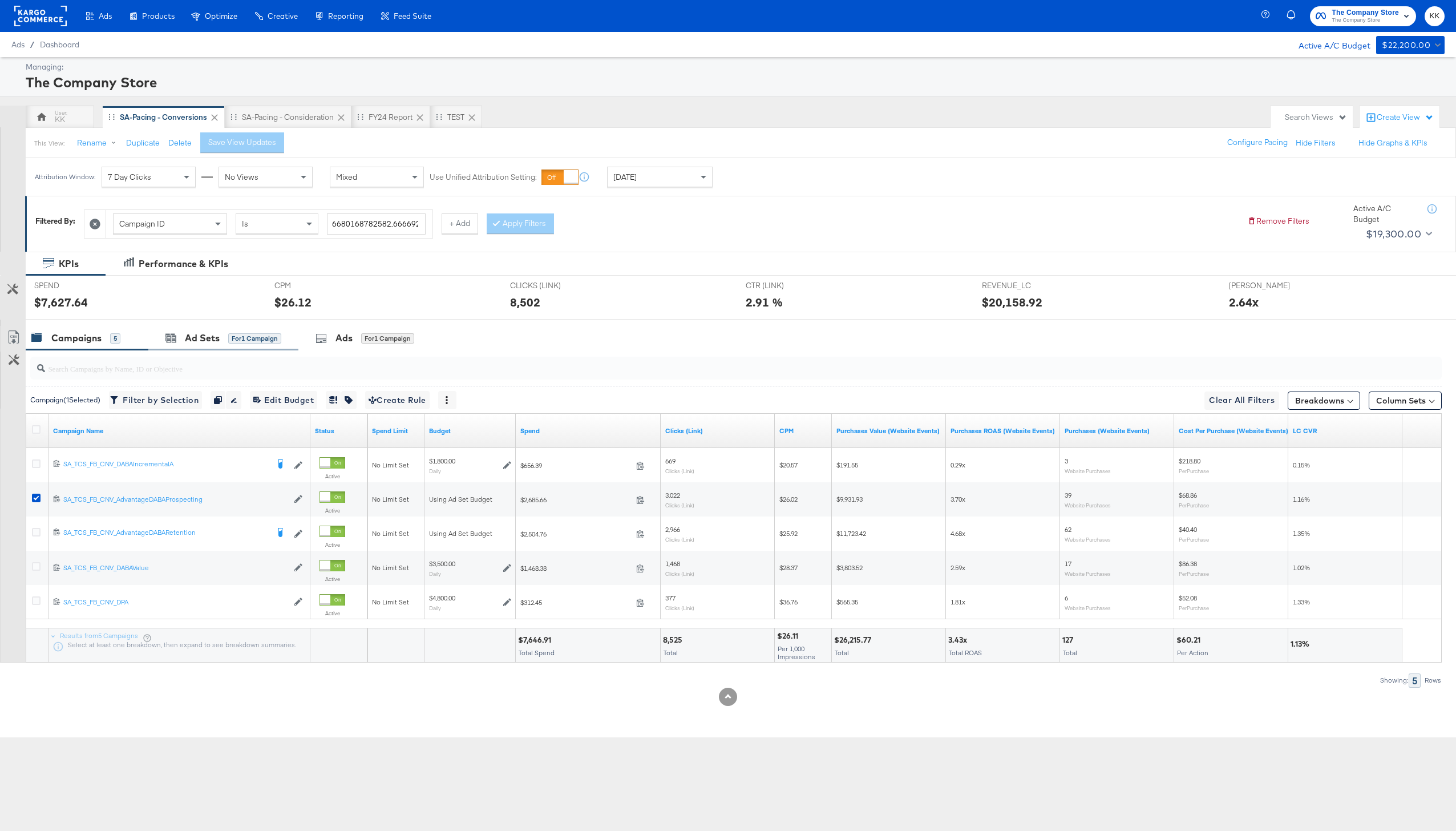
click at [208, 348] on div "Ad Sets for 1 Campaign" at bounding box center [223, 338] width 150 height 25
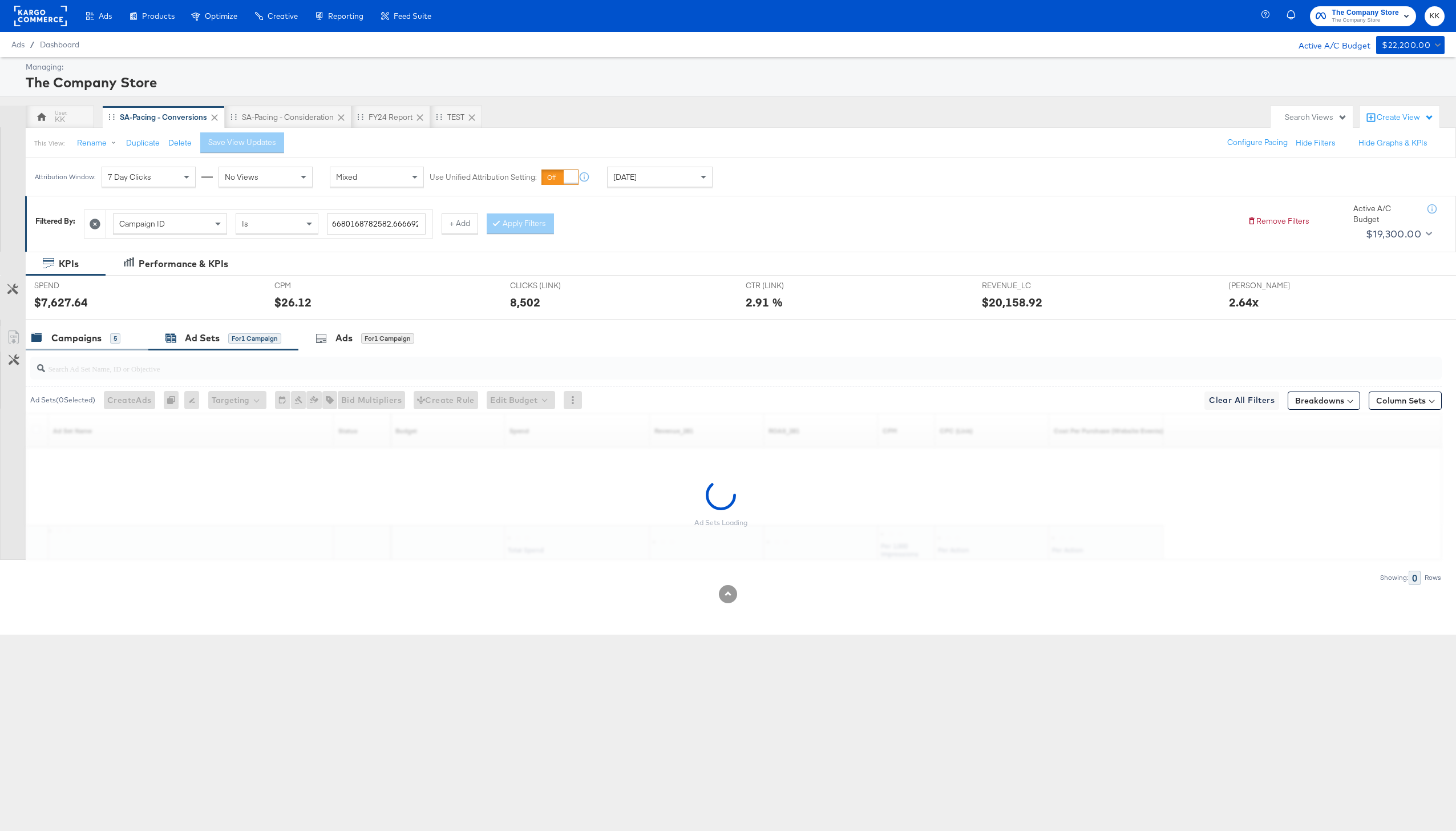
click at [107, 337] on div "Campaigns 5" at bounding box center [76, 338] width 89 height 13
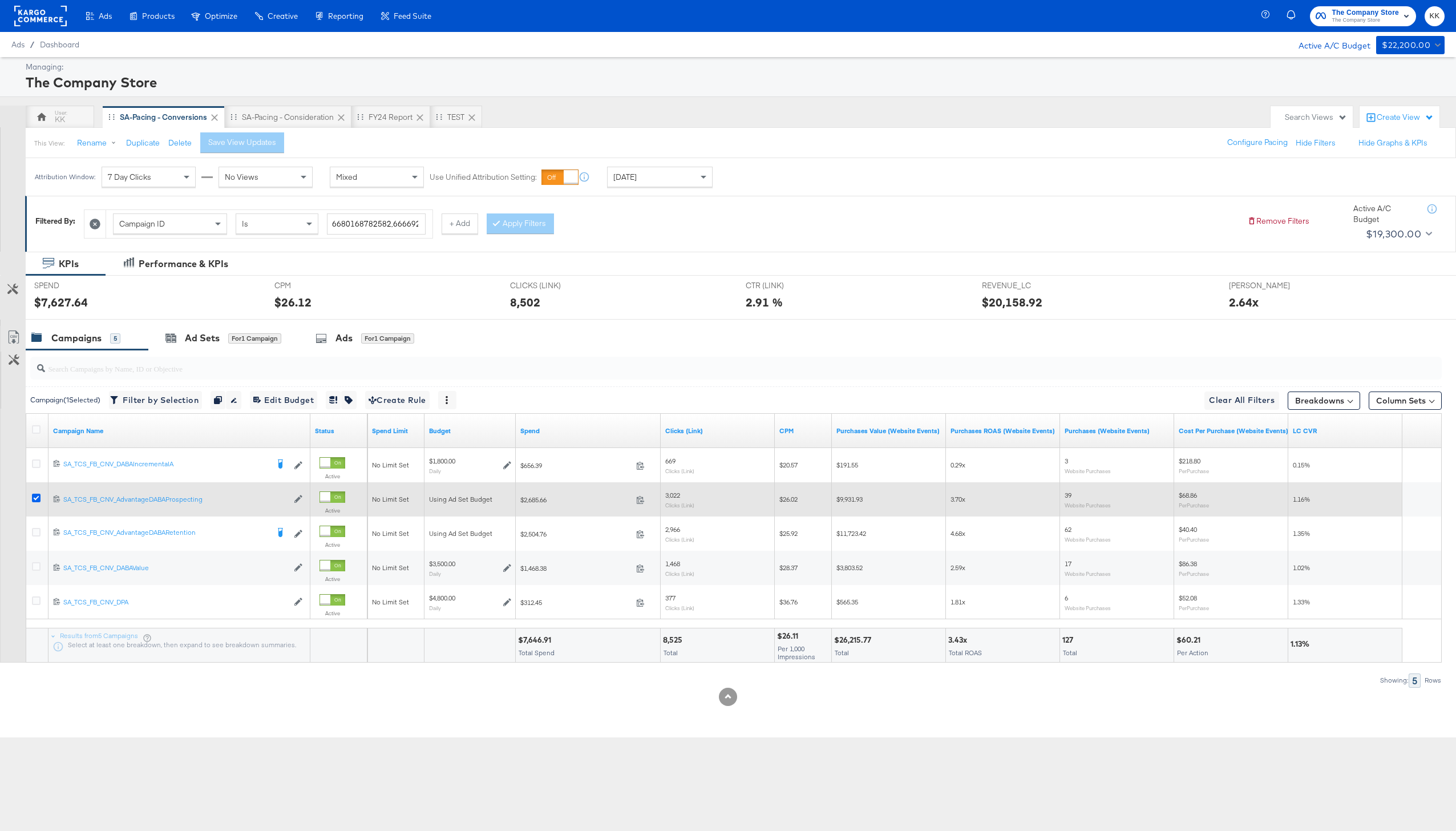
click at [37, 497] on icon at bounding box center [36, 497] width 8 height 8
click at [0, 0] on input "checkbox" at bounding box center [0, 0] width 0 height 0
click at [36, 498] on icon at bounding box center [36, 497] width 8 height 8
click at [0, 0] on input "checkbox" at bounding box center [0, 0] width 0 height 0
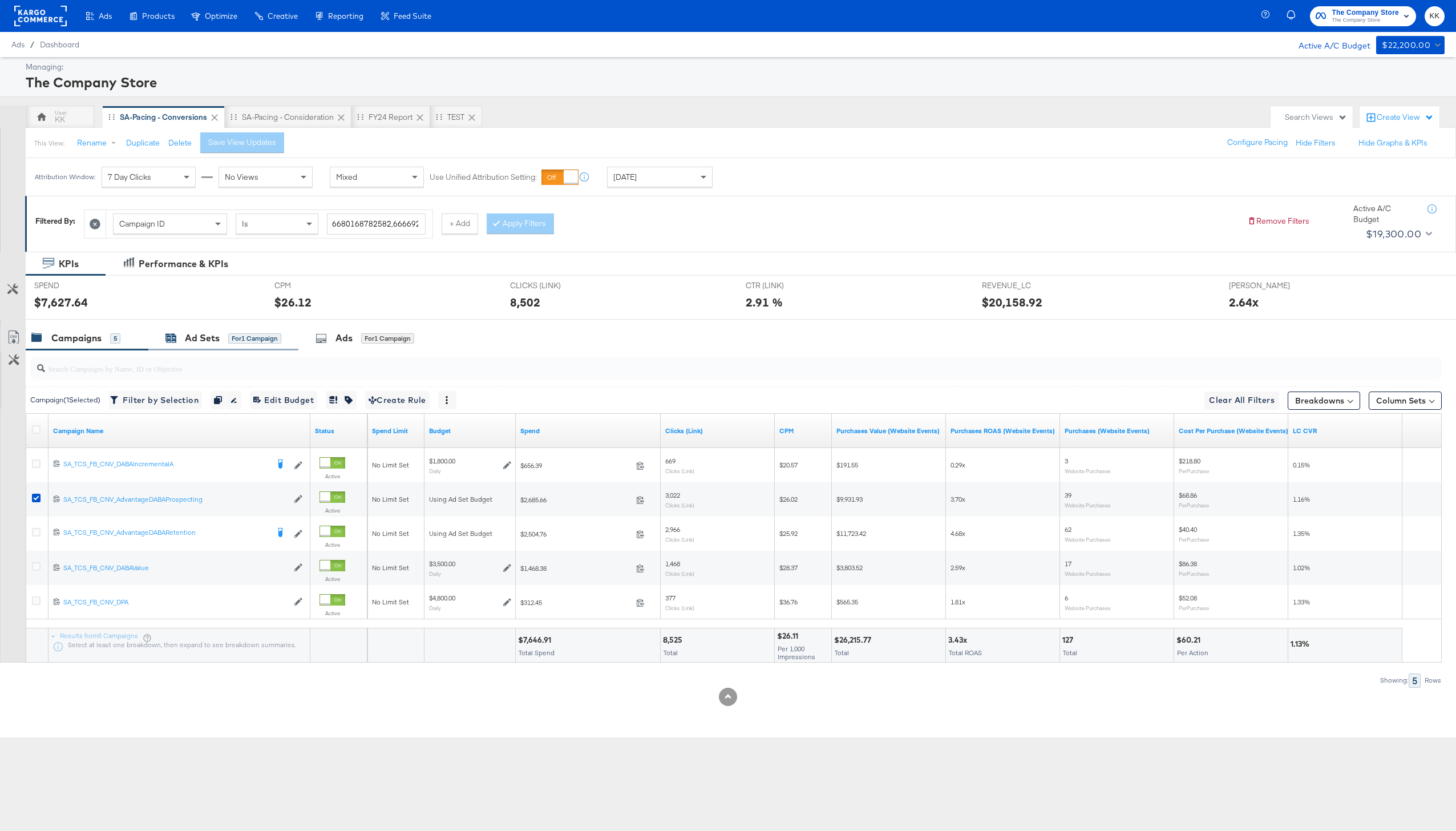
click at [208, 336] on div "Ad Sets" at bounding box center [202, 338] width 35 height 13
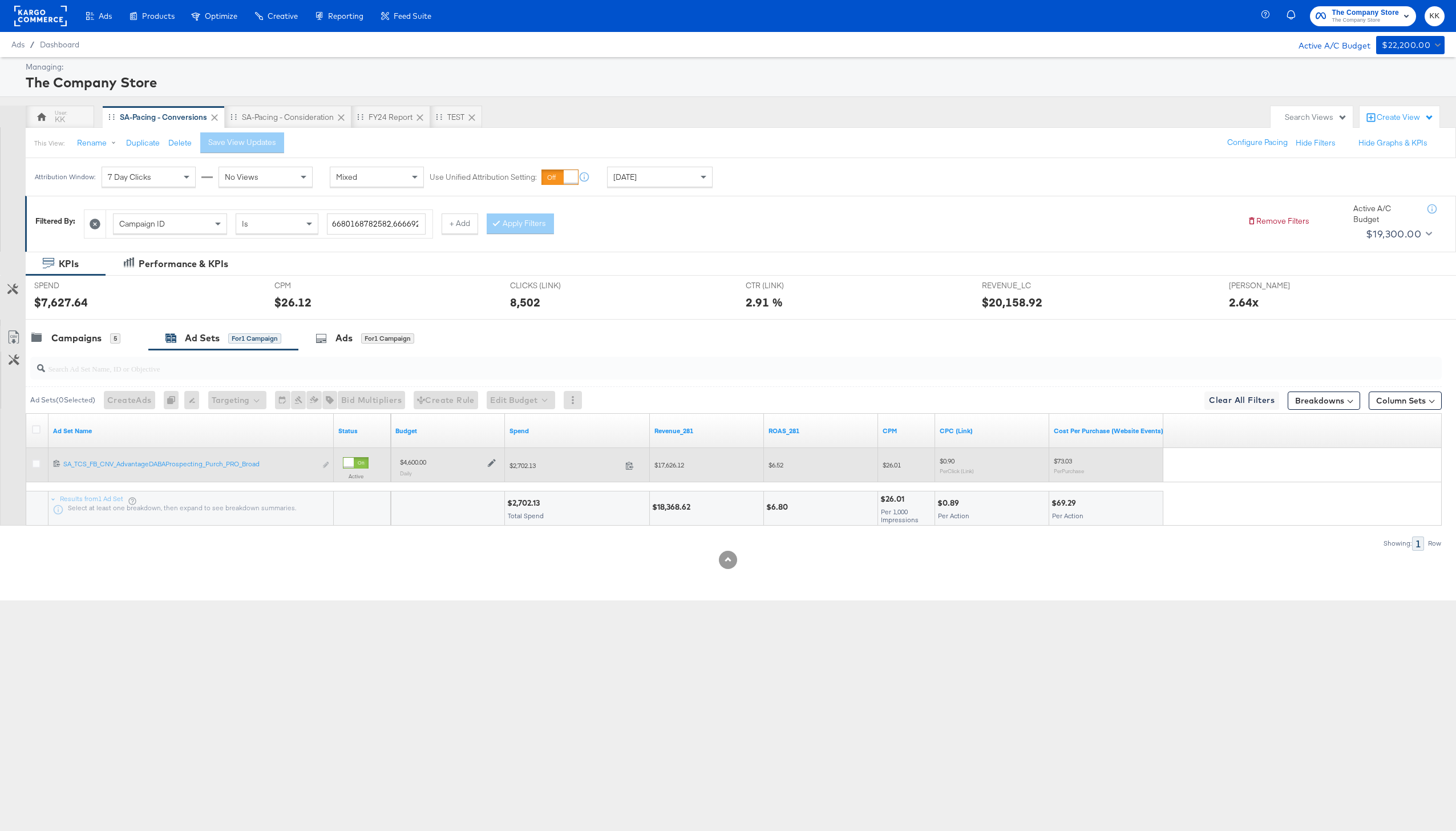
click at [492, 462] on icon at bounding box center [491, 463] width 8 height 8
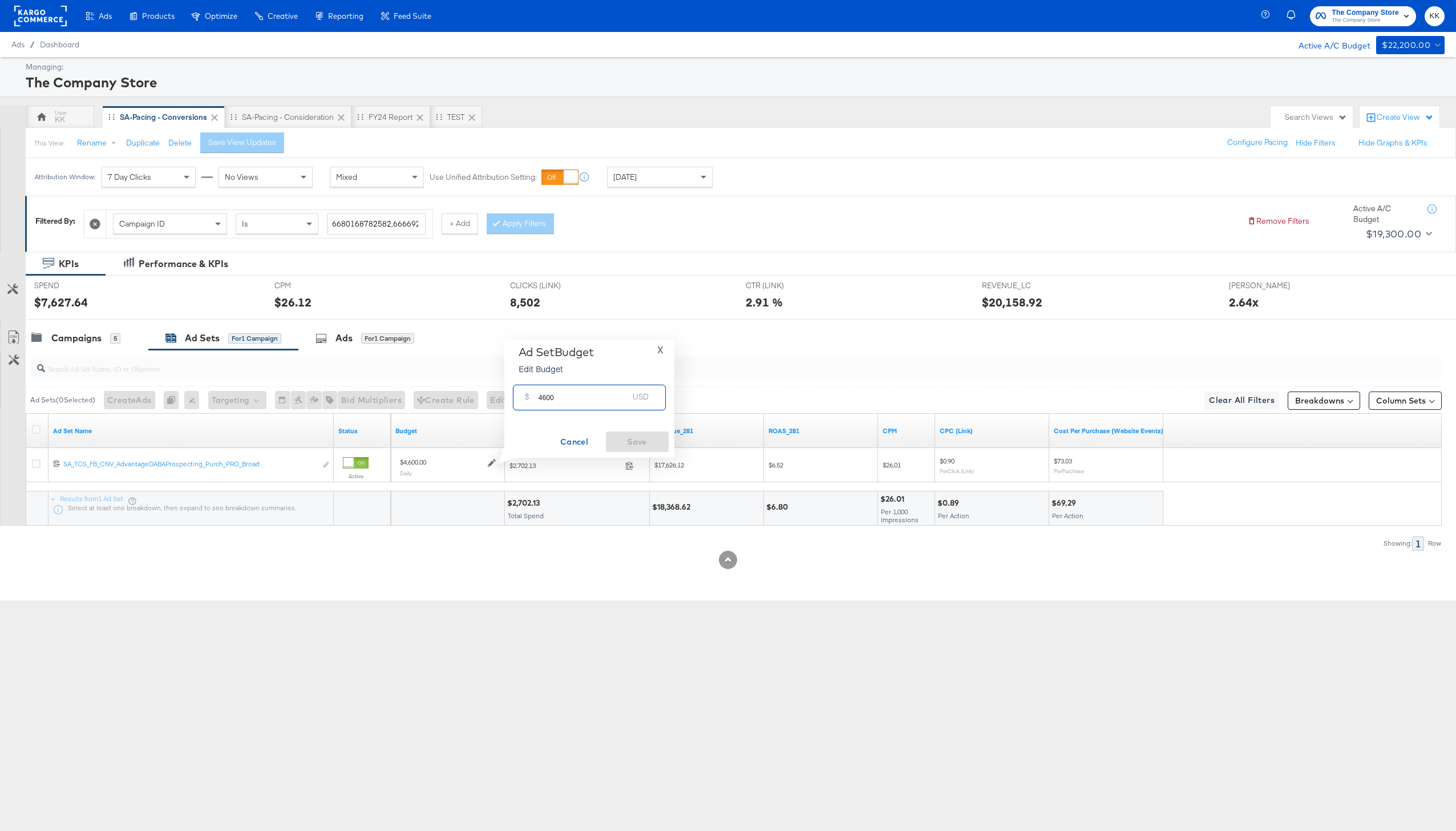
click at [544, 399] on input "4600" at bounding box center [583, 392] width 90 height 25
type input "4900"
click at [651, 445] on span "Save" at bounding box center [637, 442] width 54 height 14
